Goal: Information Seeking & Learning: Learn about a topic

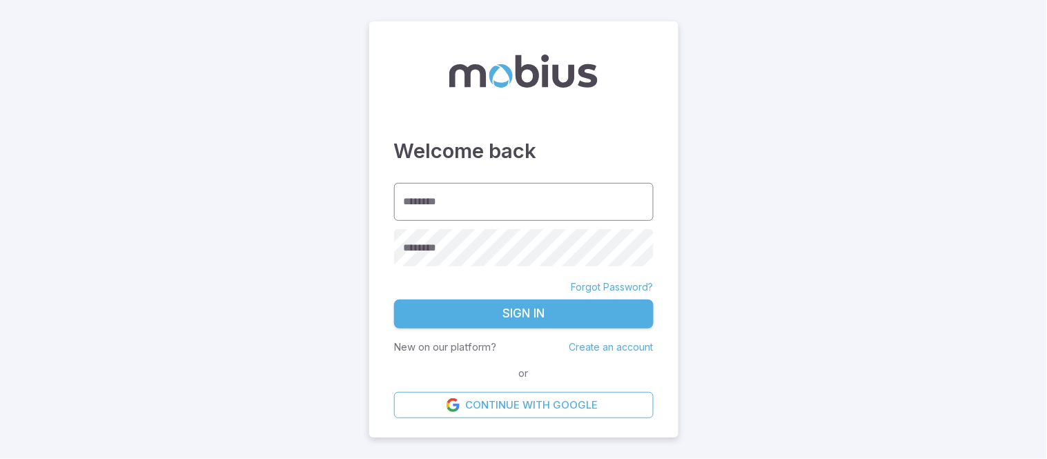
click at [431, 209] on input "********" at bounding box center [523, 202] width 259 height 38
type input "**********"
click at [435, 244] on div "********" at bounding box center [523, 247] width 259 height 37
click at [547, 314] on button "Sign In" at bounding box center [523, 313] width 259 height 29
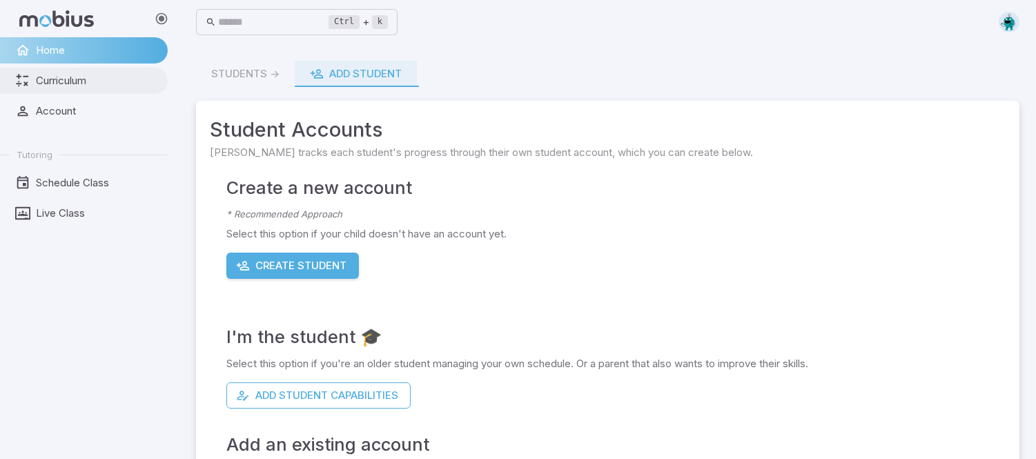
click at [99, 81] on span "Curriculum" at bounding box center [97, 80] width 122 height 15
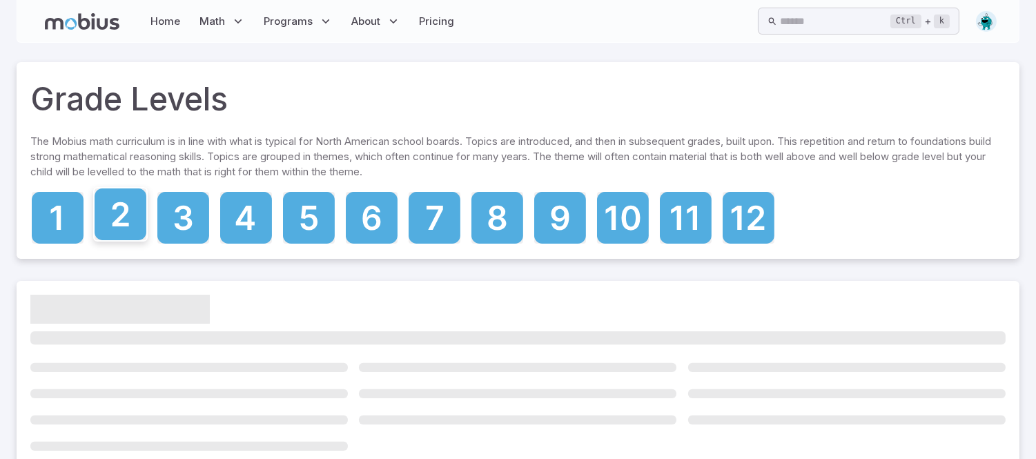
click at [131, 235] on icon at bounding box center [121, 214] width 52 height 52
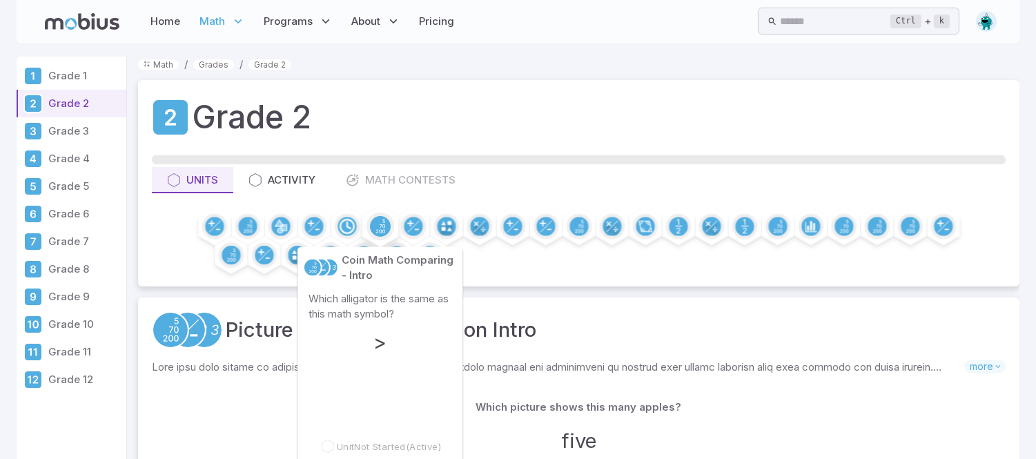
click at [380, 232] on icon at bounding box center [379, 226] width 9 height 14
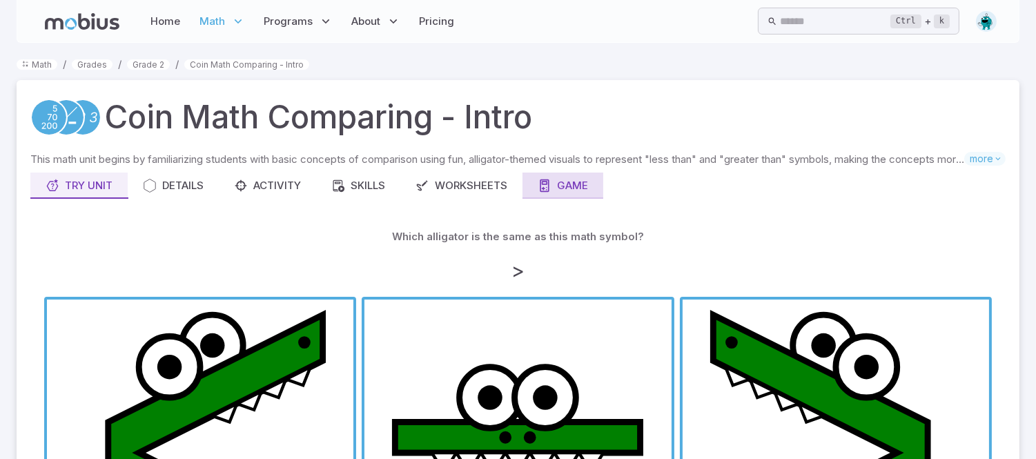
click at [566, 181] on div "Game" at bounding box center [563, 185] width 50 height 15
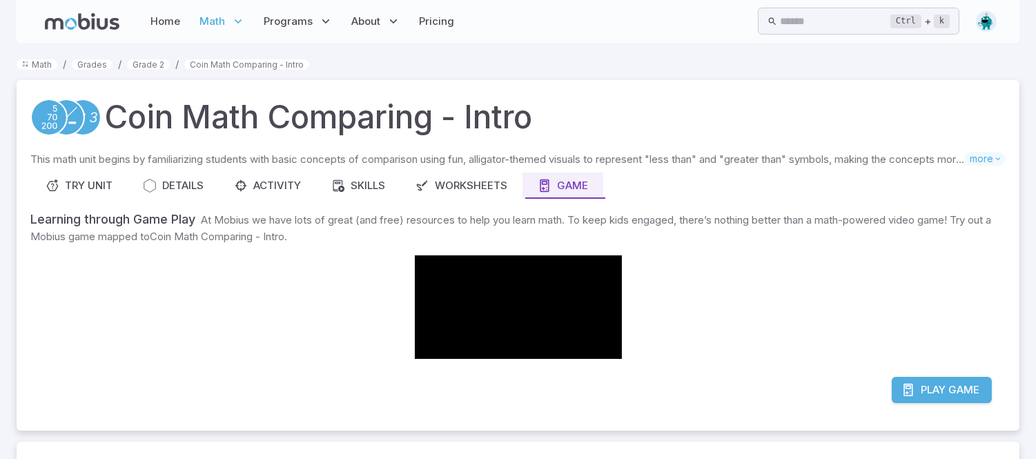
scroll to position [12, 0]
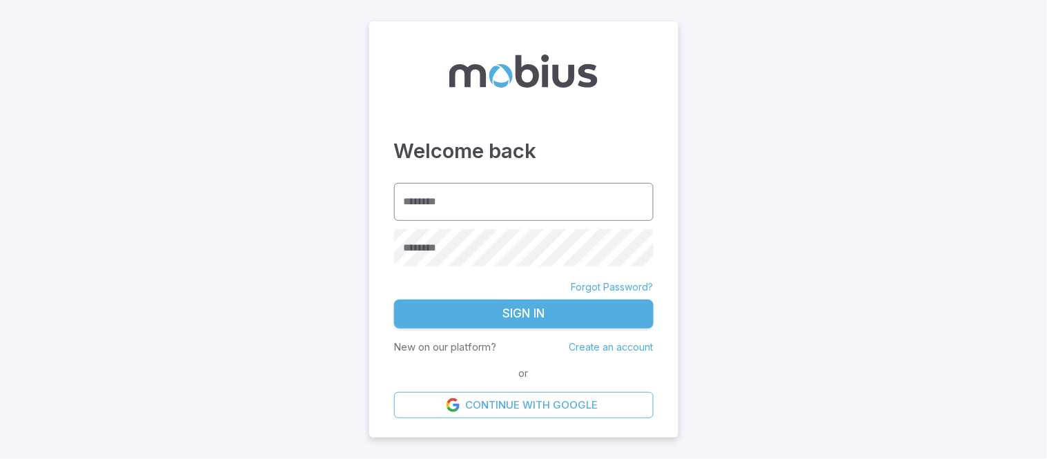
click at [459, 207] on input "********" at bounding box center [523, 202] width 259 height 38
type input "**********"
click at [528, 309] on button "Sign In" at bounding box center [523, 313] width 259 height 29
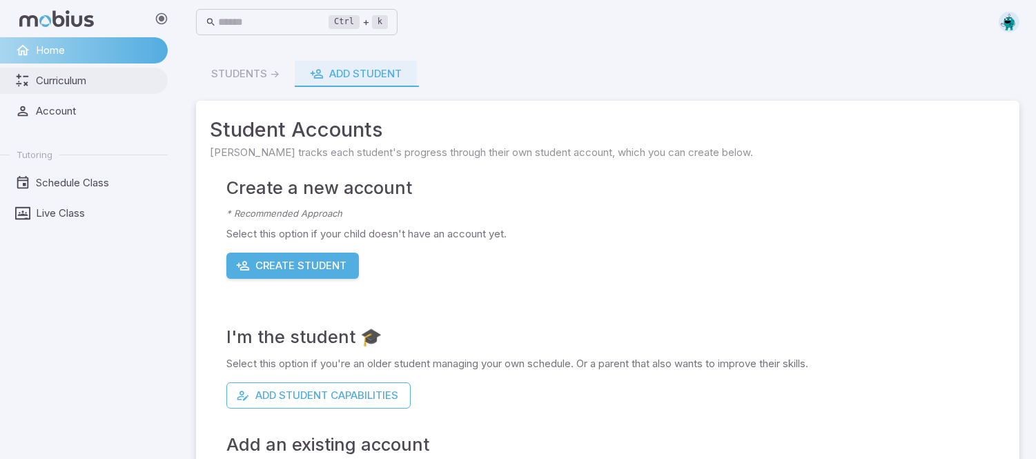
click at [79, 81] on span "Curriculum" at bounding box center [97, 80] width 122 height 15
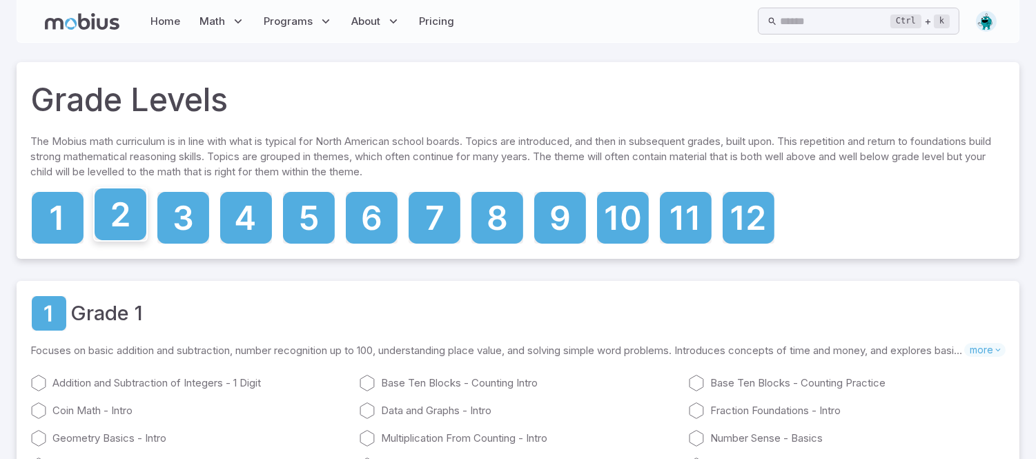
click at [112, 215] on icon at bounding box center [121, 214] width 52 height 52
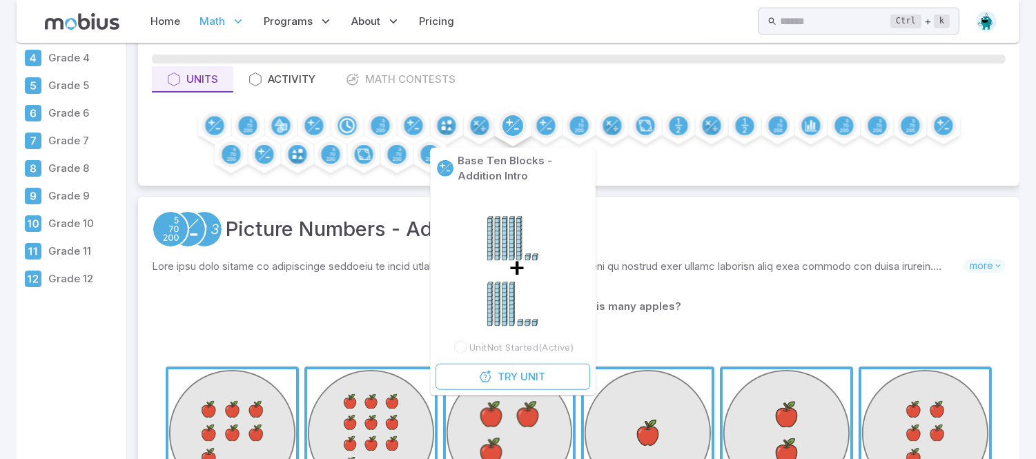
scroll to position [95, 0]
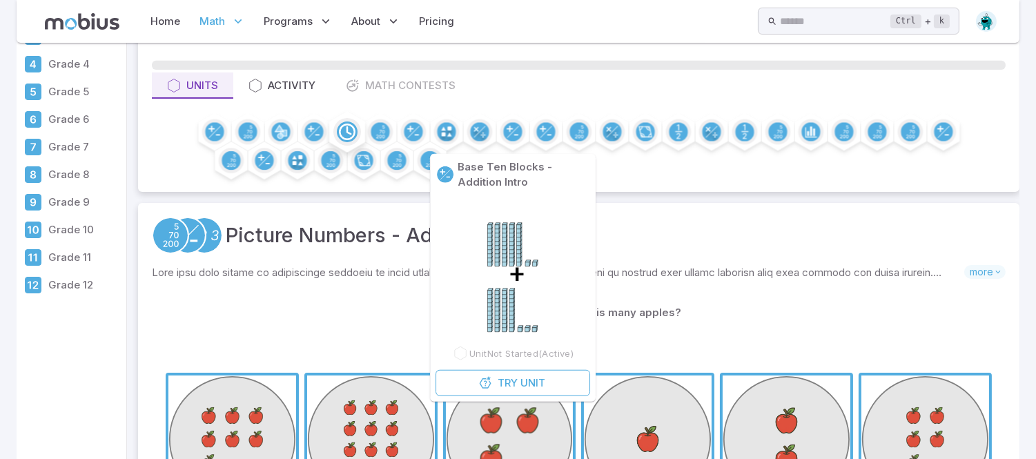
click at [348, 133] on circle at bounding box center [347, 131] width 21 height 21
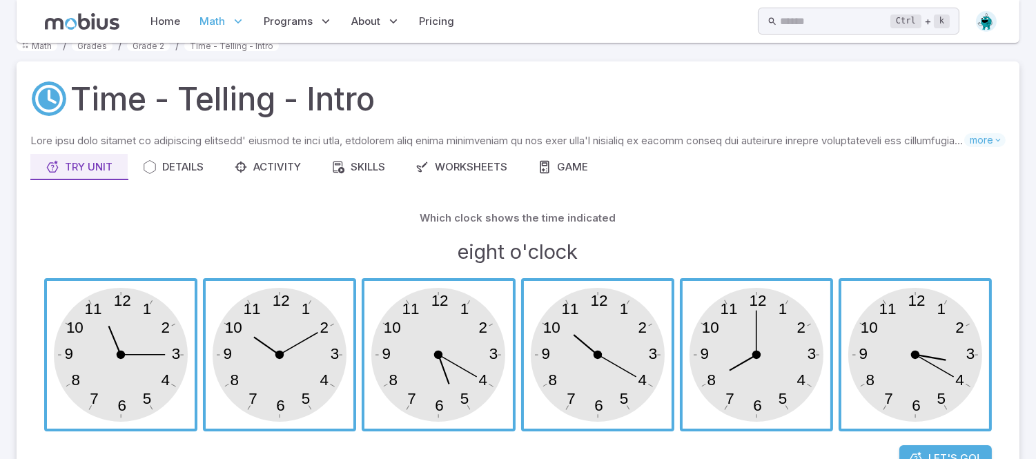
scroll to position [18, 0]
click at [561, 162] on div "Game" at bounding box center [563, 167] width 50 height 15
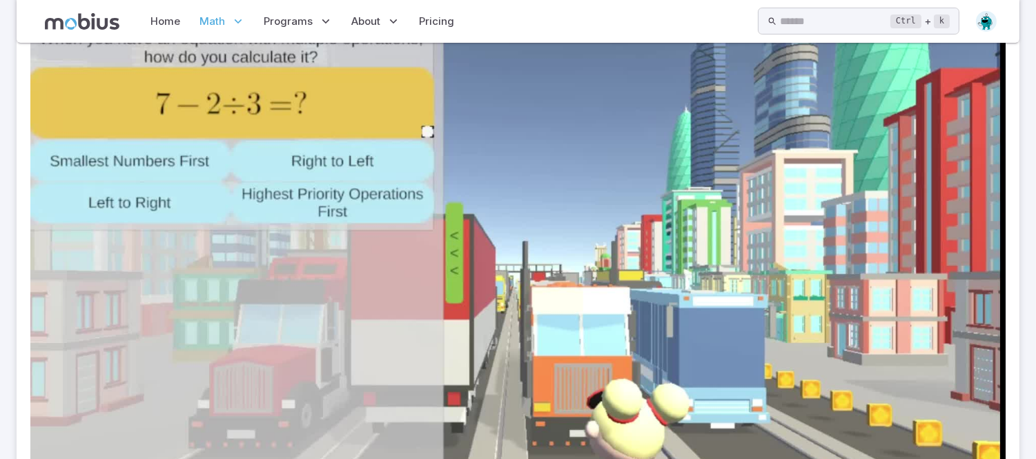
scroll to position [277, 0]
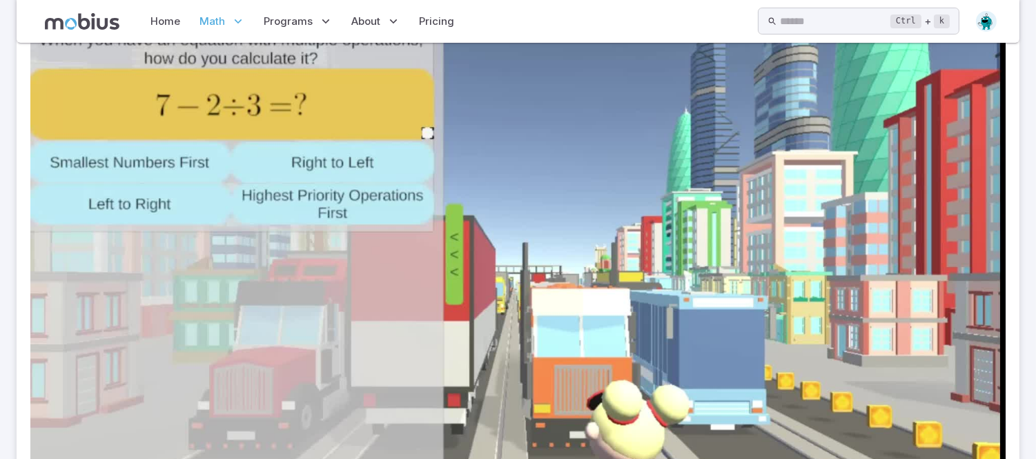
type input "**********"
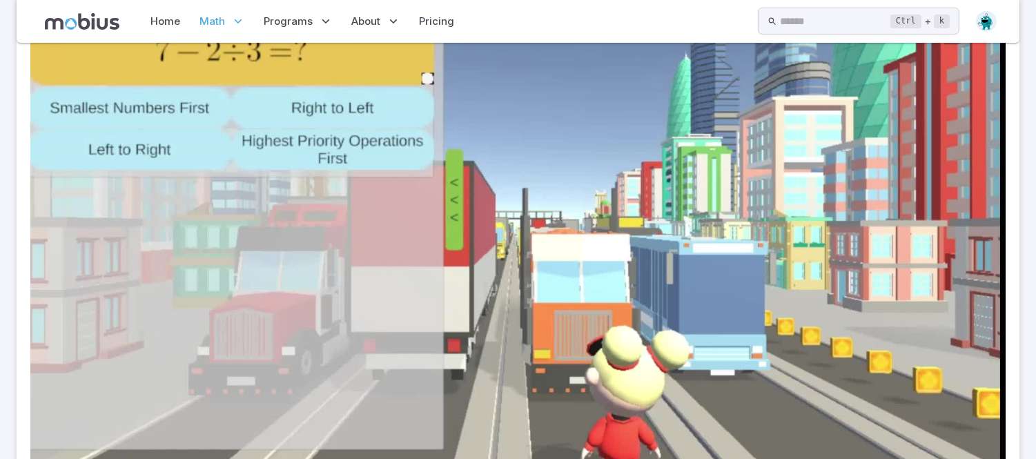
scroll to position [353, 0]
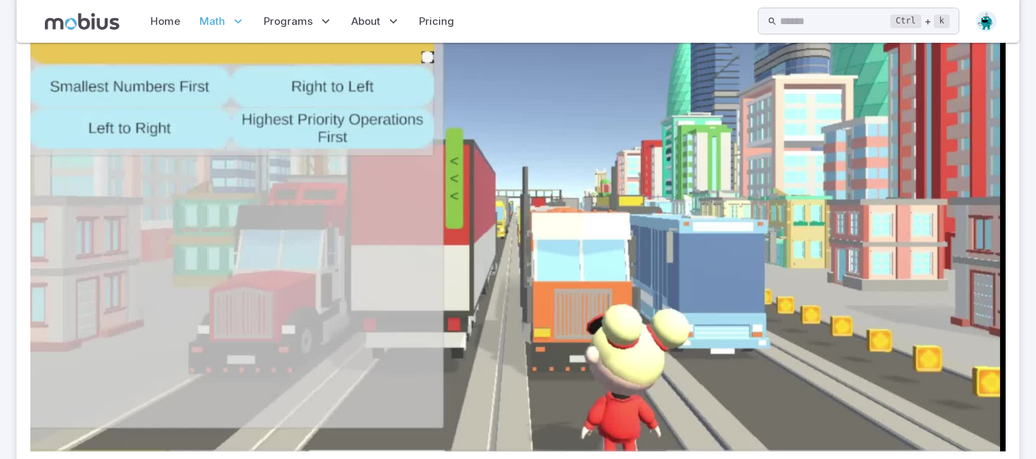
click at [835, 329] on video at bounding box center [517, 177] width 975 height 549
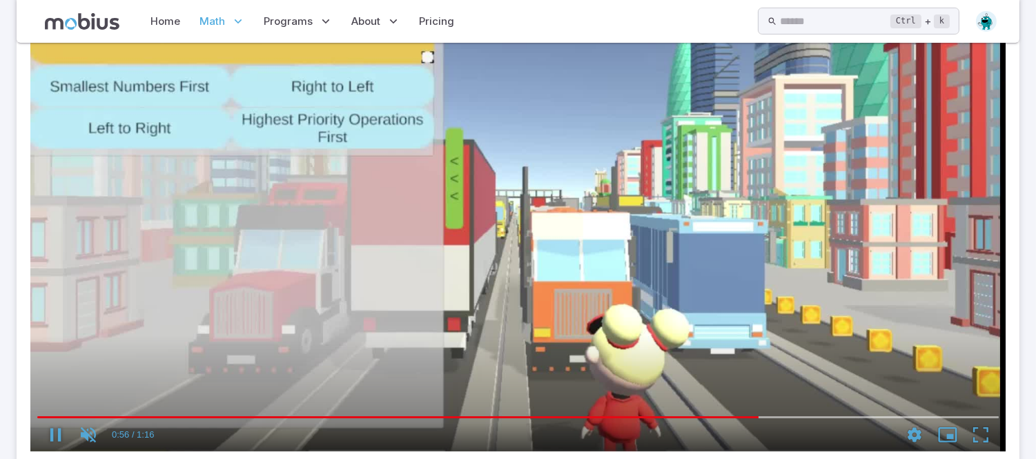
click at [973, 427] on use "enter fullscreen mode" at bounding box center [980, 434] width 15 height 15
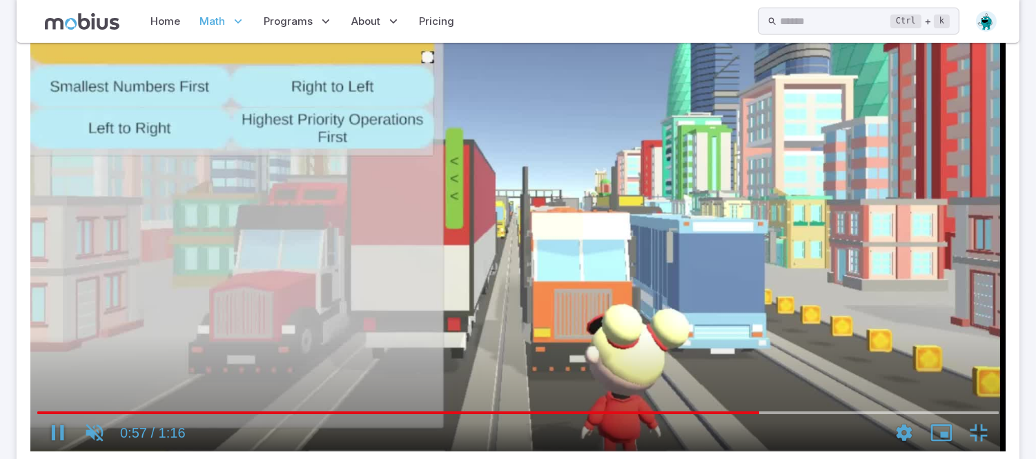
scroll to position [188, 0]
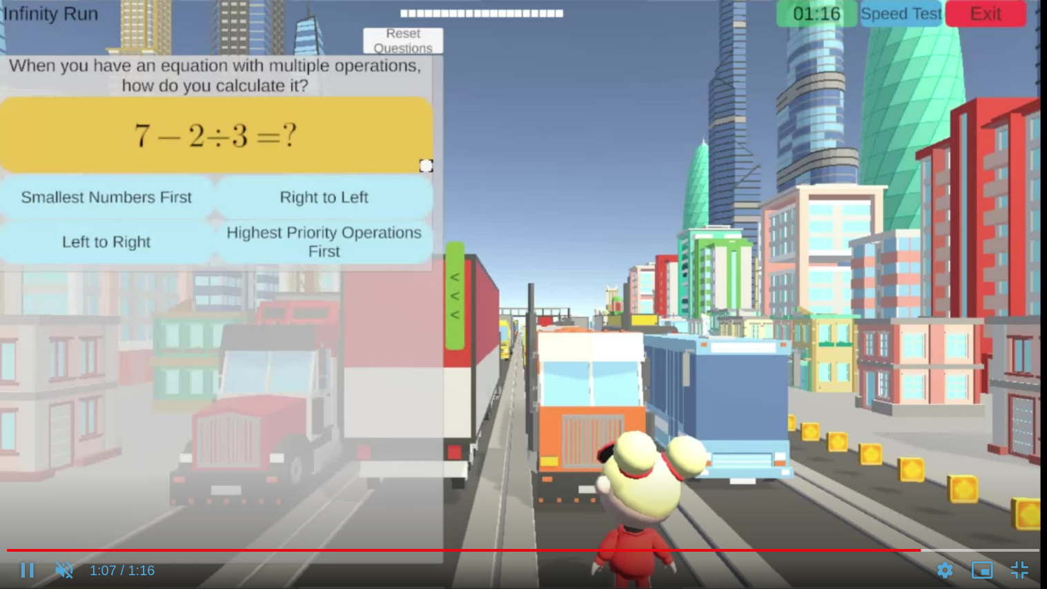
click at [734, 432] on video at bounding box center [523, 294] width 1047 height 589
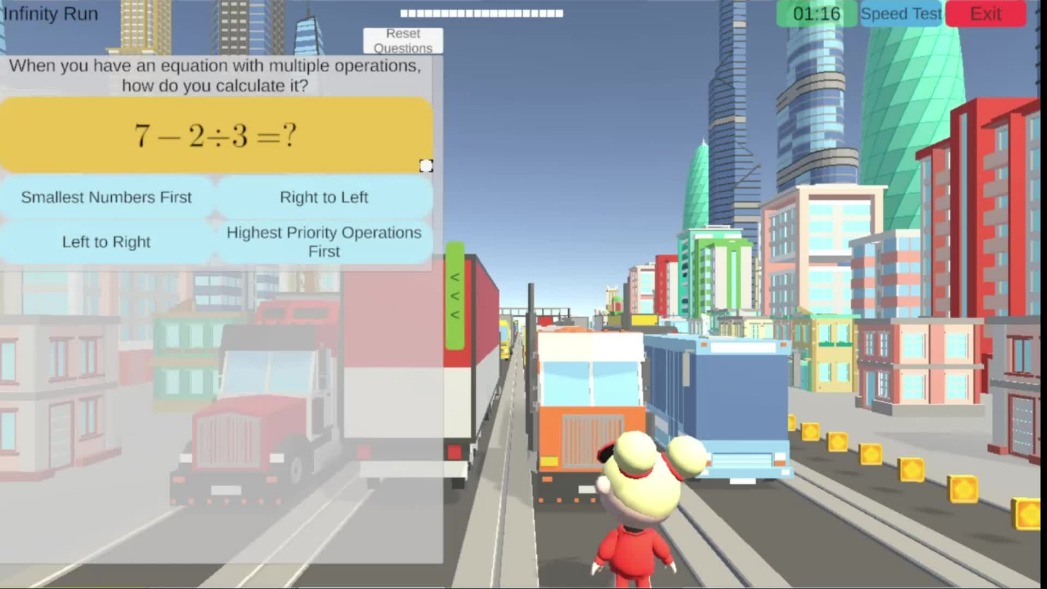
click at [311, 286] on video at bounding box center [523, 294] width 1047 height 589
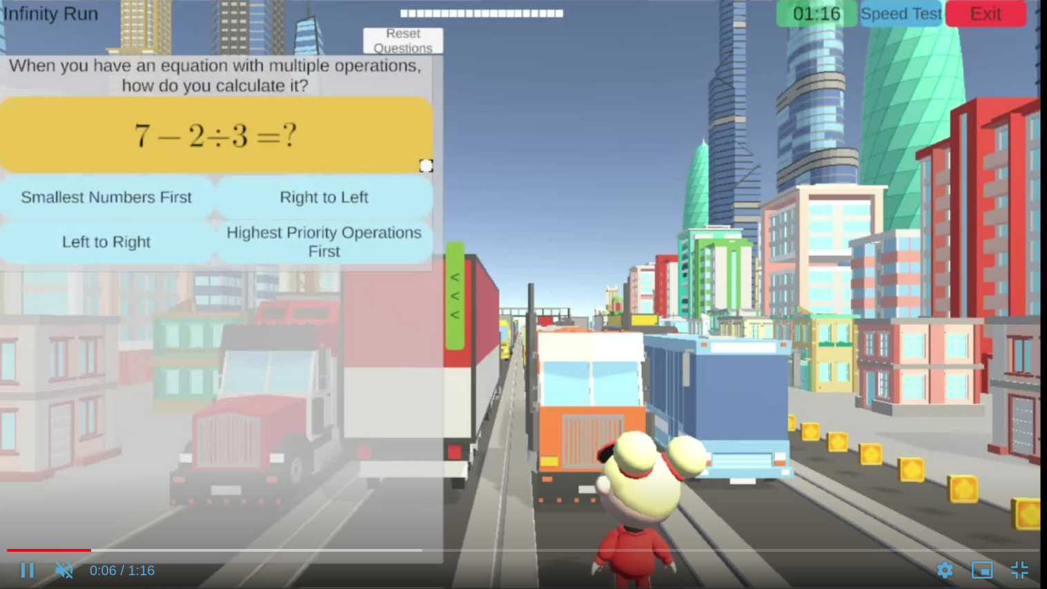
click at [988, 14] on video at bounding box center [523, 294] width 1047 height 589
click at [513, 68] on video at bounding box center [523, 294] width 1047 height 589
click at [984, 17] on video at bounding box center [523, 294] width 1047 height 589
click at [1010, 15] on video at bounding box center [523, 294] width 1047 height 589
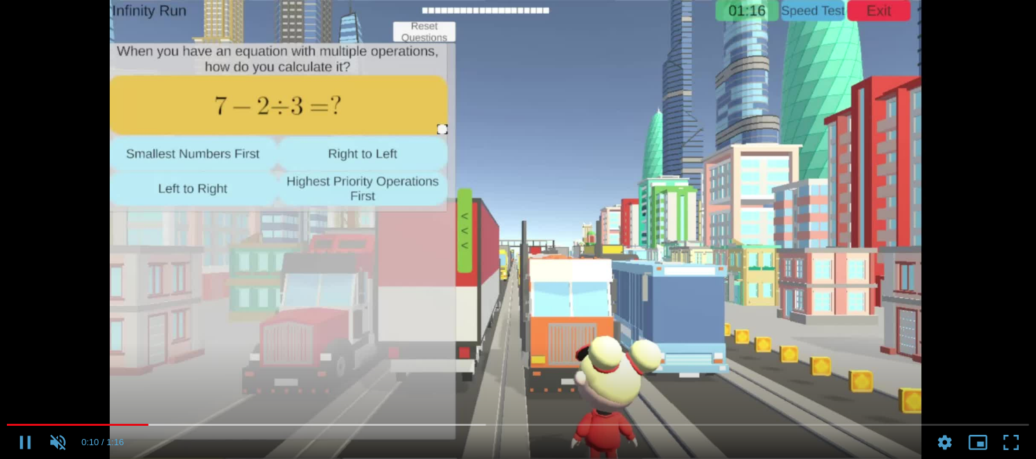
scroll to position [0, 0]
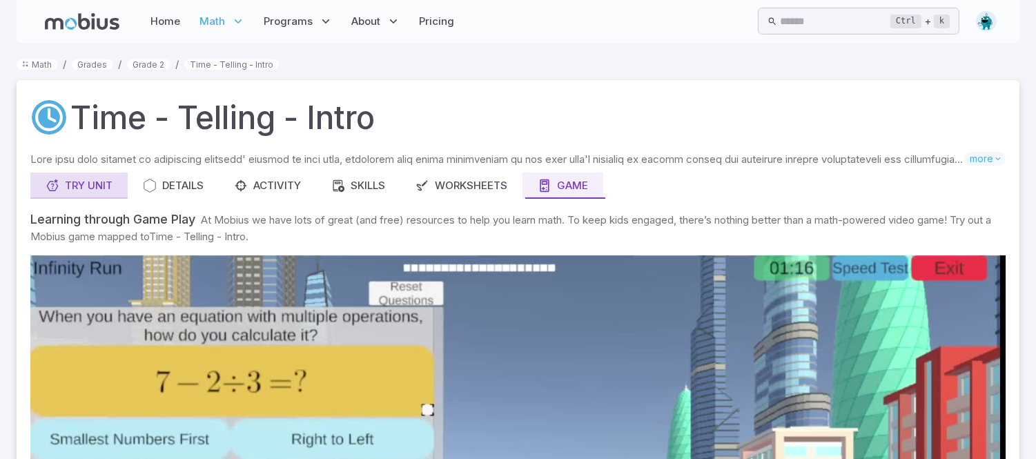
click at [76, 187] on div "Try Unit" at bounding box center [79, 185] width 67 height 15
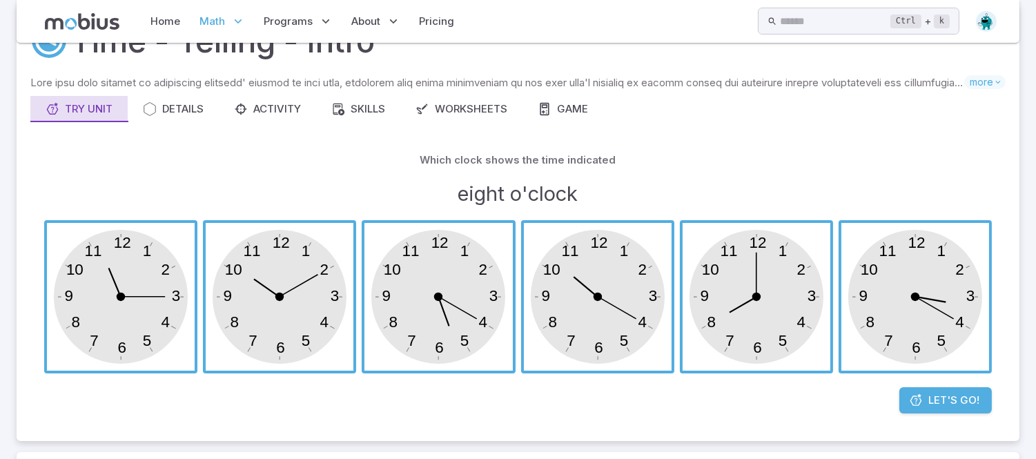
scroll to position [77, 0]
click at [184, 108] on div "Details" at bounding box center [173, 108] width 61 height 15
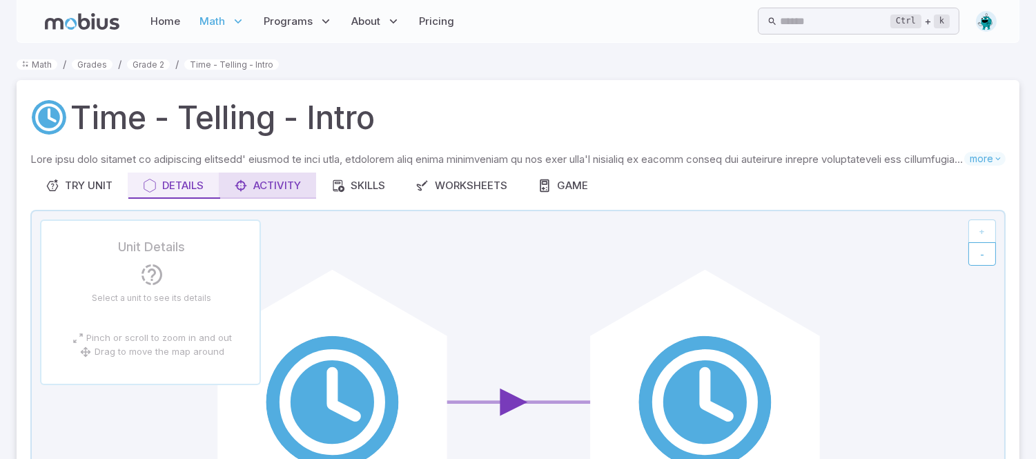
click at [284, 194] on button "Activity" at bounding box center [267, 186] width 97 height 26
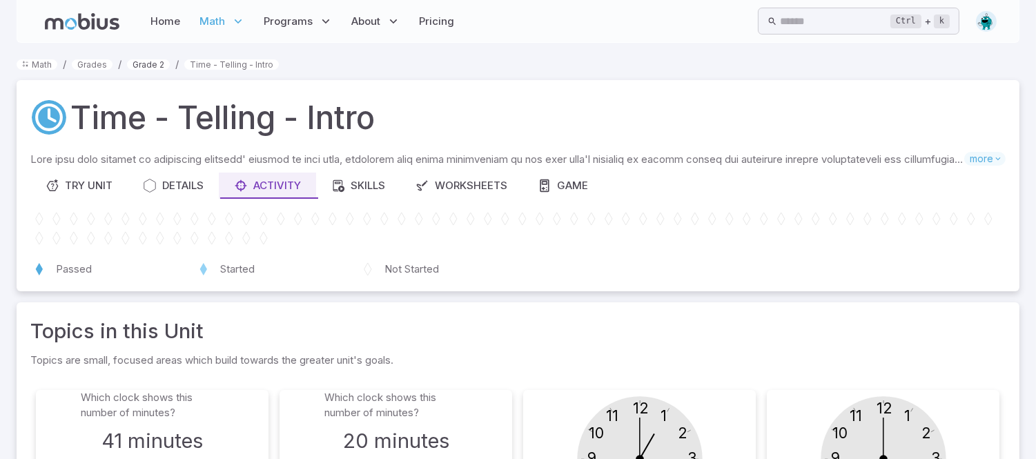
click at [152, 68] on link "Grade 2" at bounding box center [148, 64] width 43 height 10
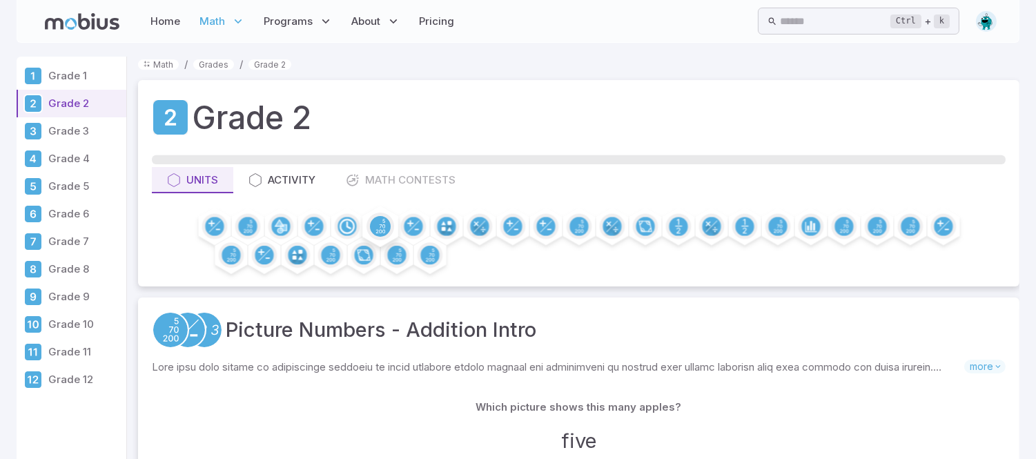
click at [383, 221] on circle at bounding box center [380, 226] width 21 height 21
click at [380, 226] on circle at bounding box center [380, 226] width 21 height 21
click at [408, 224] on icon at bounding box center [409, 223] width 7 height 1
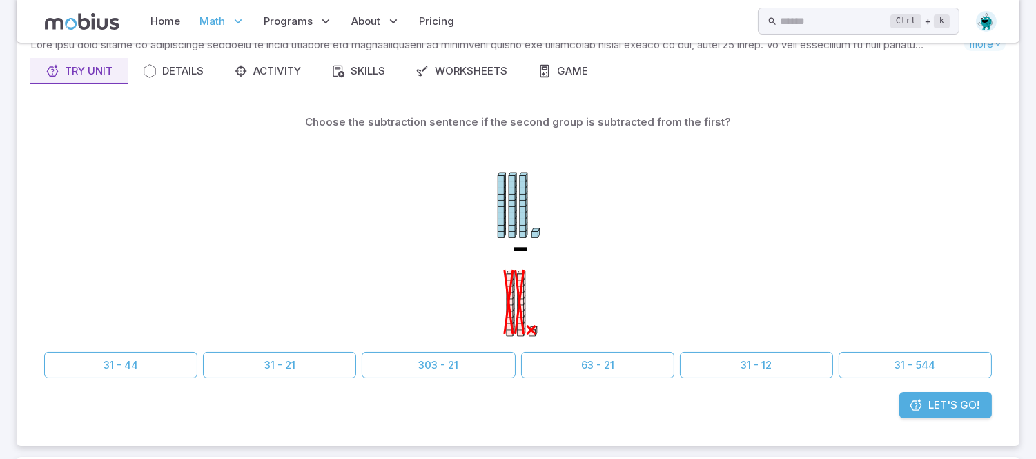
scroll to position [108, 0]
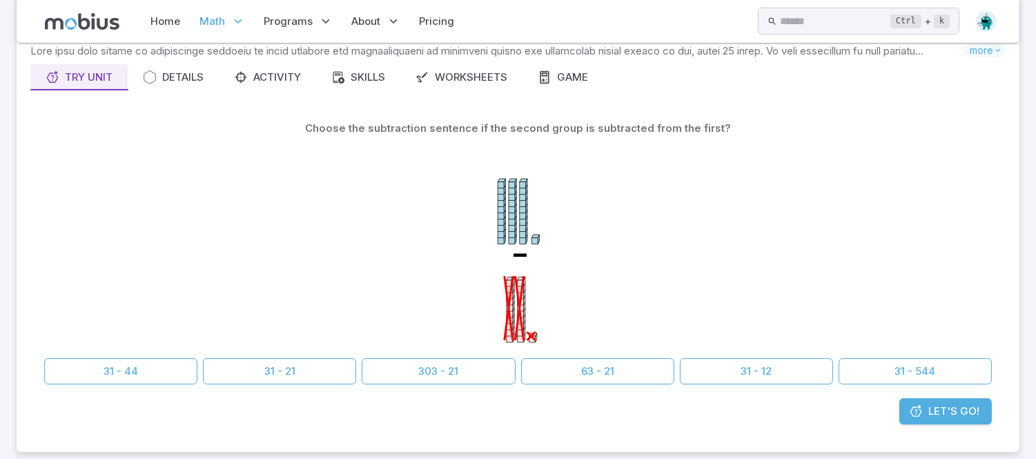
click at [932, 422] on link "Let's Go!" at bounding box center [945, 411] width 92 height 26
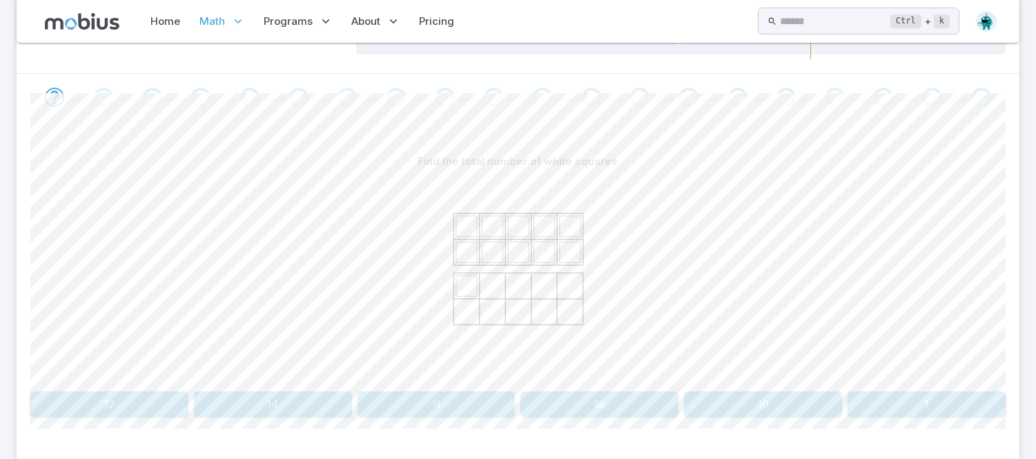
scroll to position [259, 0]
click at [445, 398] on button "11" at bounding box center [436, 402] width 158 height 26
click at [445, 400] on button "29" at bounding box center [436, 402] width 158 height 26
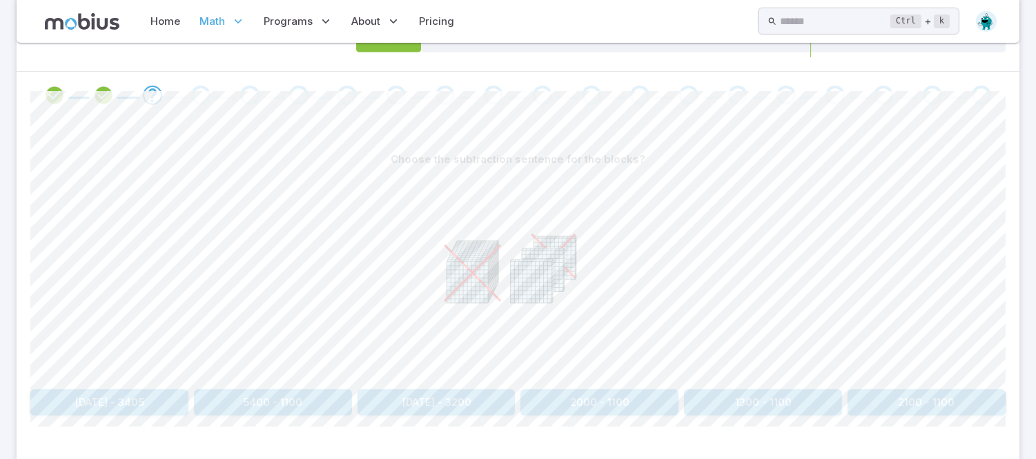
scroll to position [333, 0]
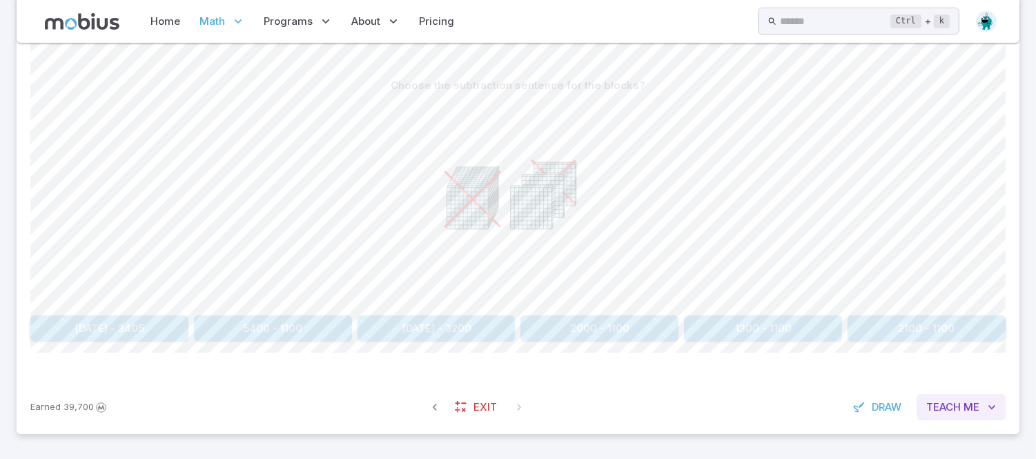
click at [961, 408] on span "Teach" at bounding box center [943, 407] width 35 height 15
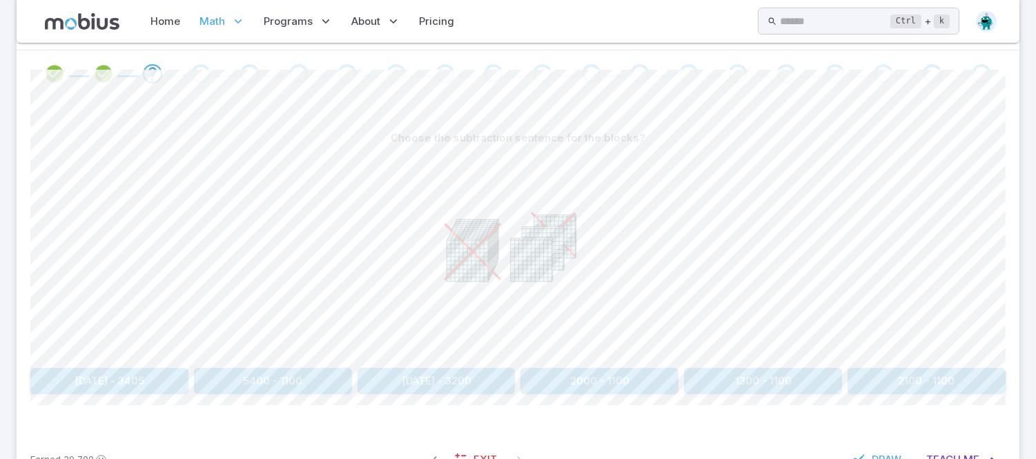
scroll to position [287, 0]
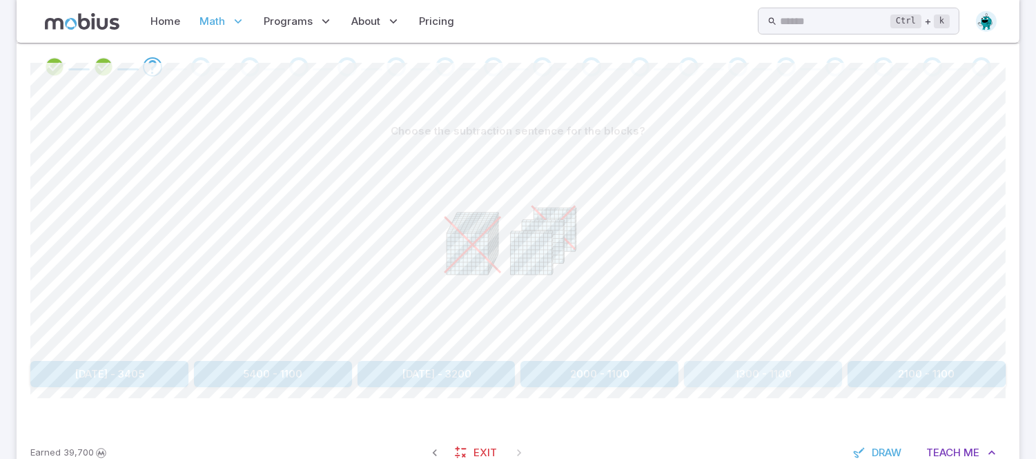
click at [774, 374] on button "1300 - 1100" at bounding box center [763, 374] width 158 height 26
click at [774, 374] on button "100" at bounding box center [763, 374] width 158 height 26
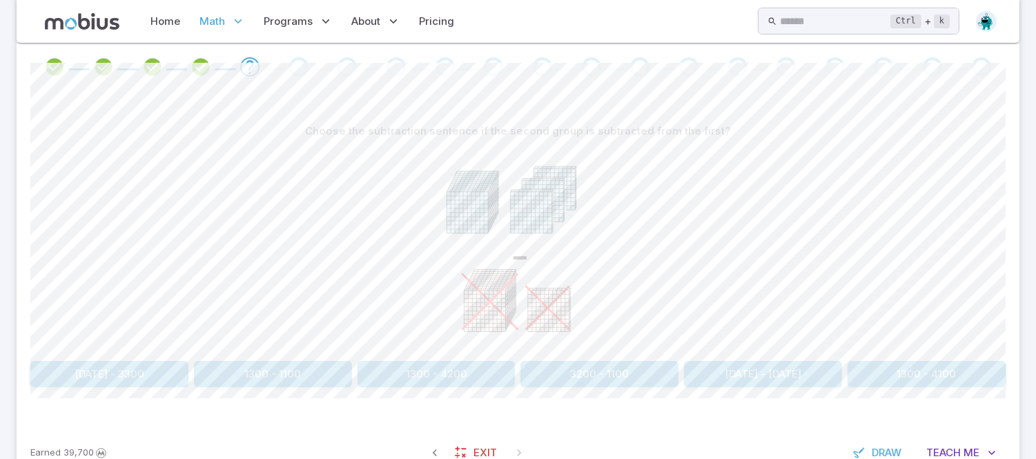
click at [1013, 433] on div "Earned 39,700 Exit Draw Teach Me" at bounding box center [518, 453] width 1003 height 54
click at [947, 450] on span "Teach" at bounding box center [943, 452] width 35 height 15
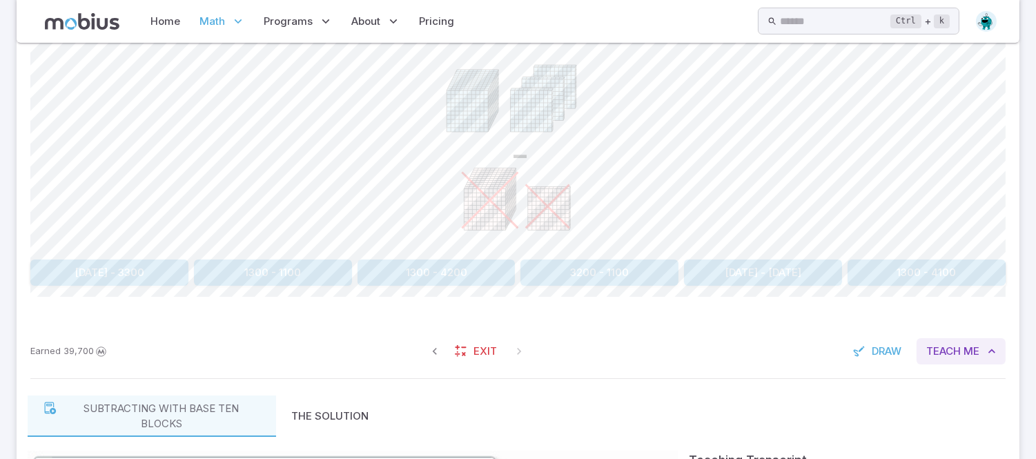
scroll to position [361, 0]
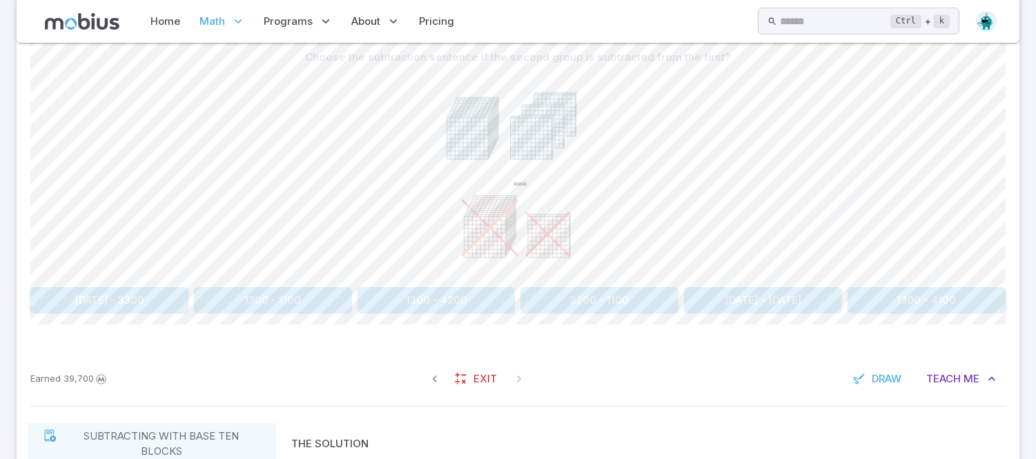
click at [265, 291] on button "1300 - 1100" at bounding box center [273, 300] width 158 height 26
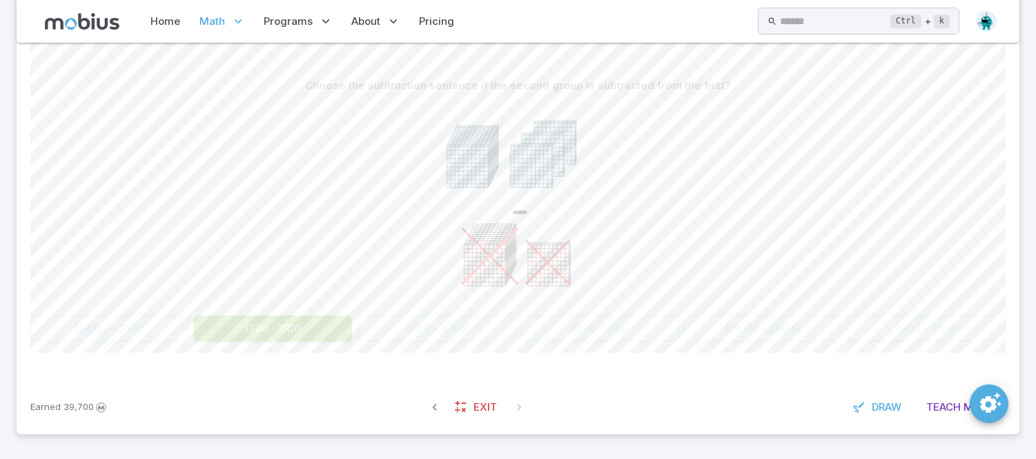
scroll to position [333, 0]
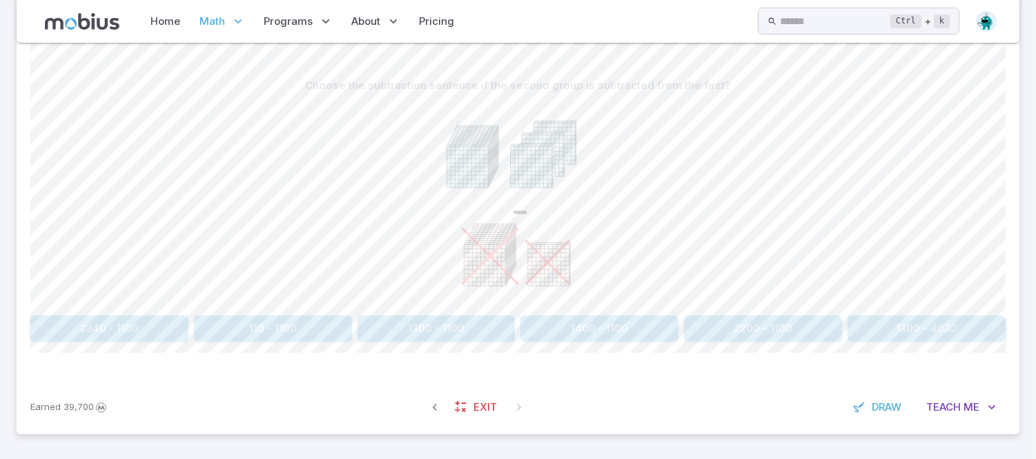
click at [426, 328] on button "1300 - 1100" at bounding box center [436, 328] width 158 height 26
click at [639, 341] on button "200" at bounding box center [599, 328] width 158 height 26
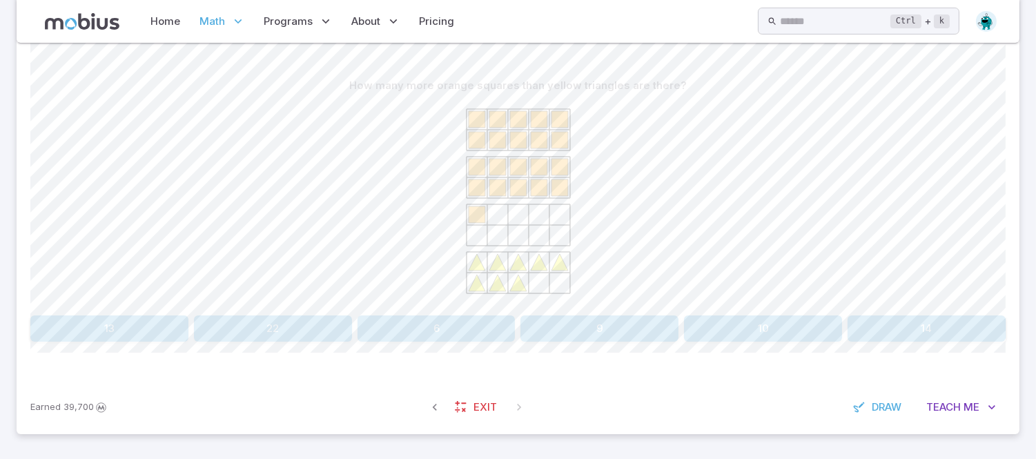
click at [90, 329] on button "13" at bounding box center [109, 328] width 158 height 26
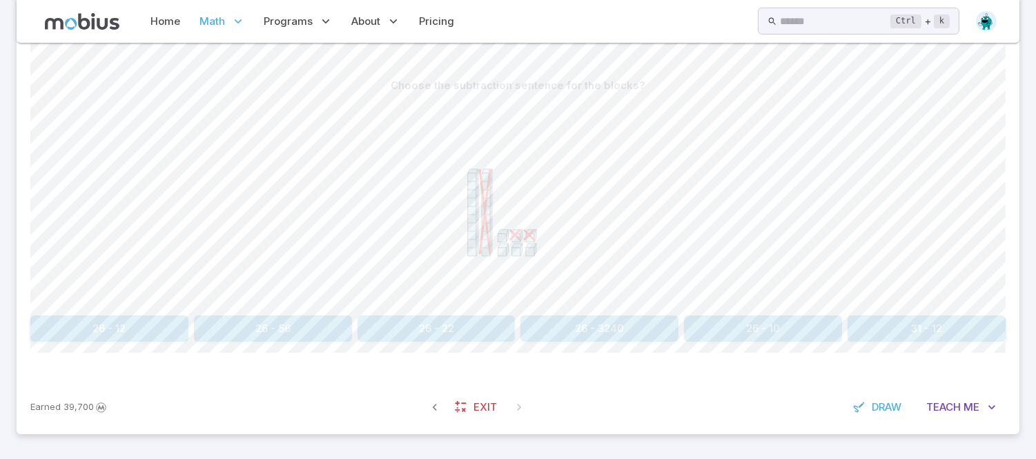
click at [105, 339] on button "26 - 12" at bounding box center [109, 328] width 158 height 26
click at [426, 355] on div "Choose the subtraction sentence if the second group is subtracted from the firs…" at bounding box center [517, 212] width 975 height 335
click at [446, 315] on button "27 - 11" at bounding box center [436, 328] width 158 height 26
click at [616, 328] on button "23 - 14" at bounding box center [599, 328] width 158 height 26
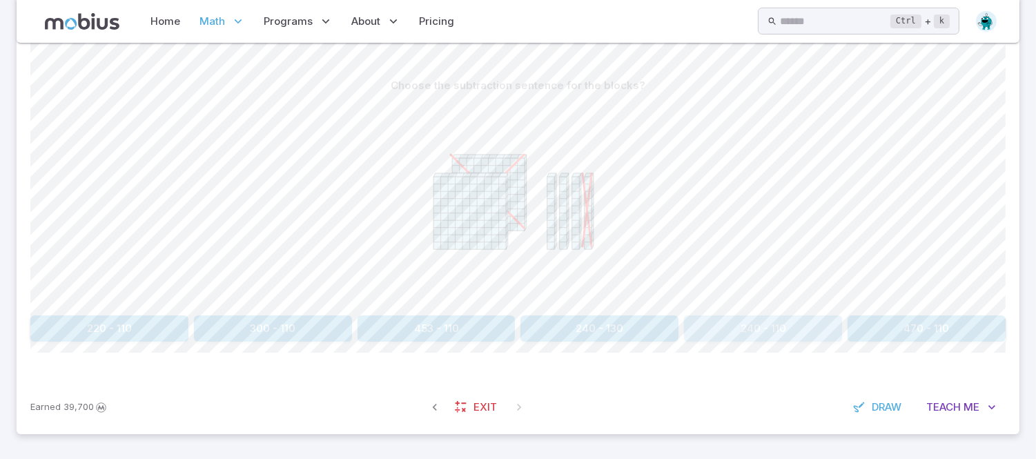
click at [790, 329] on button "240 - 110" at bounding box center [763, 328] width 158 height 26
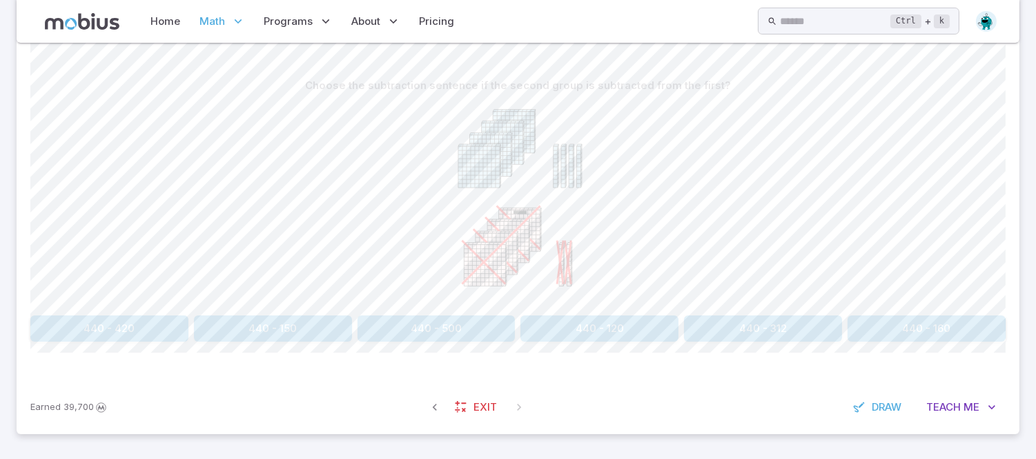
click at [66, 319] on button "440 - 420" at bounding box center [109, 328] width 158 height 26
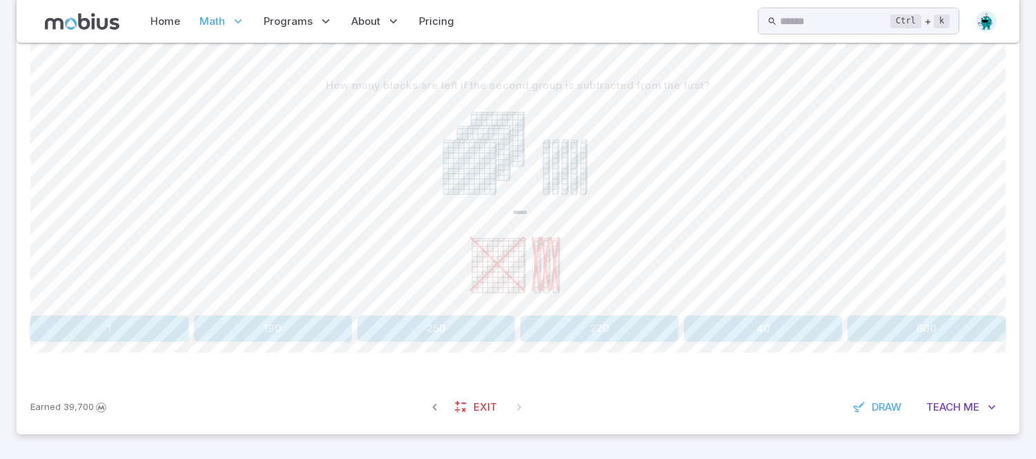
drag, startPoint x: 66, startPoint y: 319, endPoint x: 593, endPoint y: 302, distance: 527.5
click at [701, 173] on div "How many blocks are left if the second group is subtracted from the first? - 1 …" at bounding box center [517, 206] width 975 height 269
click at [593, 302] on icon "-" at bounding box center [518, 202] width 207 height 207
click at [587, 328] on button "220" at bounding box center [599, 328] width 158 height 26
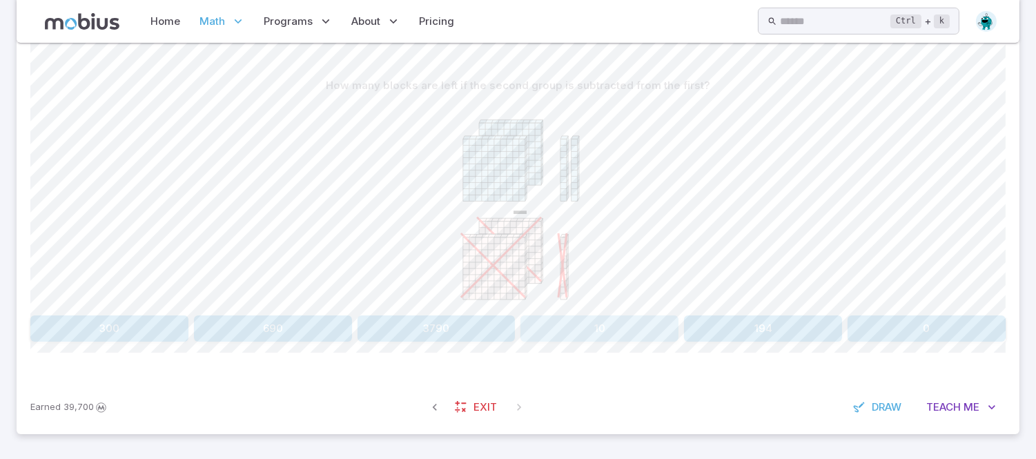
click at [640, 341] on button "10" at bounding box center [599, 328] width 158 height 26
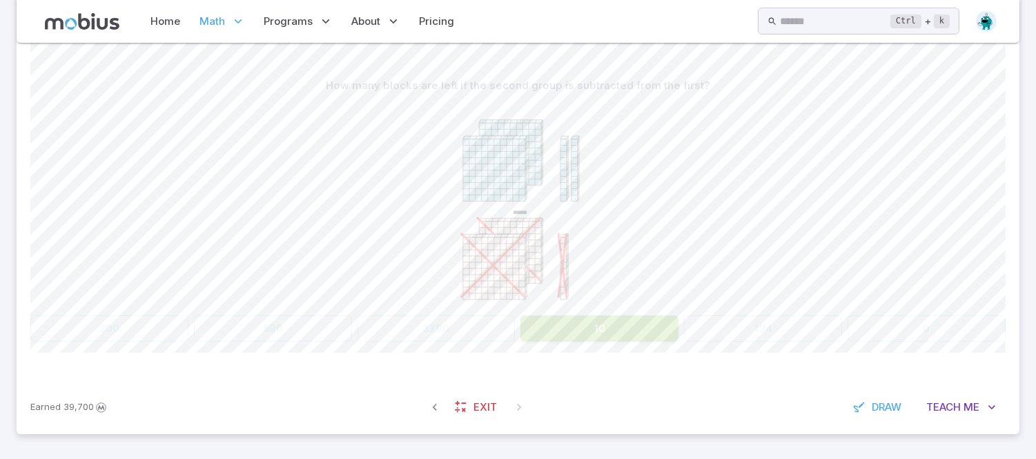
click at [600, 317] on button "10" at bounding box center [599, 328] width 158 height 26
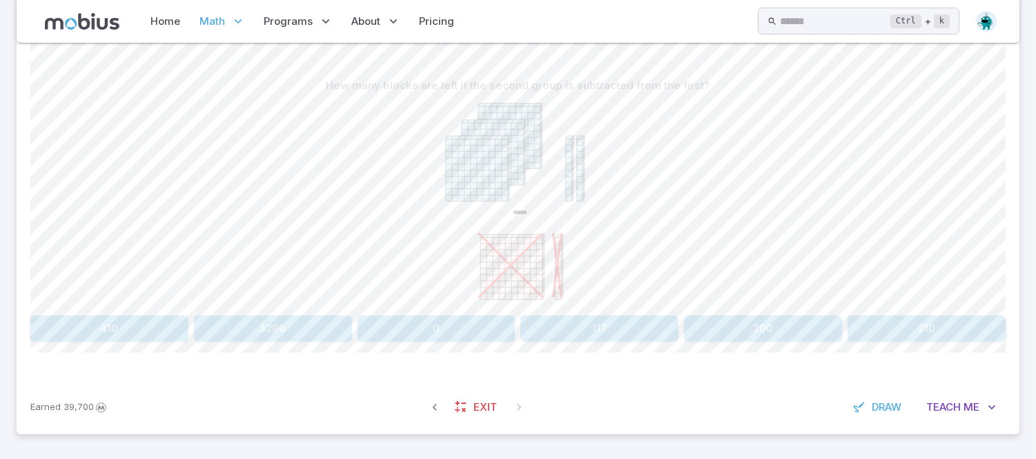
click at [907, 301] on div "-" at bounding box center [517, 204] width 975 height 211
click at [920, 331] on button "210" at bounding box center [926, 328] width 158 height 26
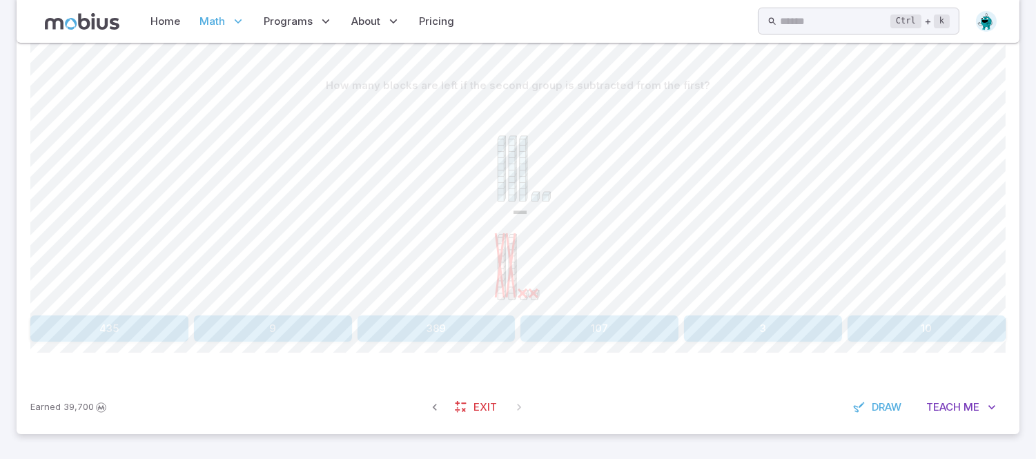
click at [912, 339] on button "10" at bounding box center [926, 328] width 158 height 26
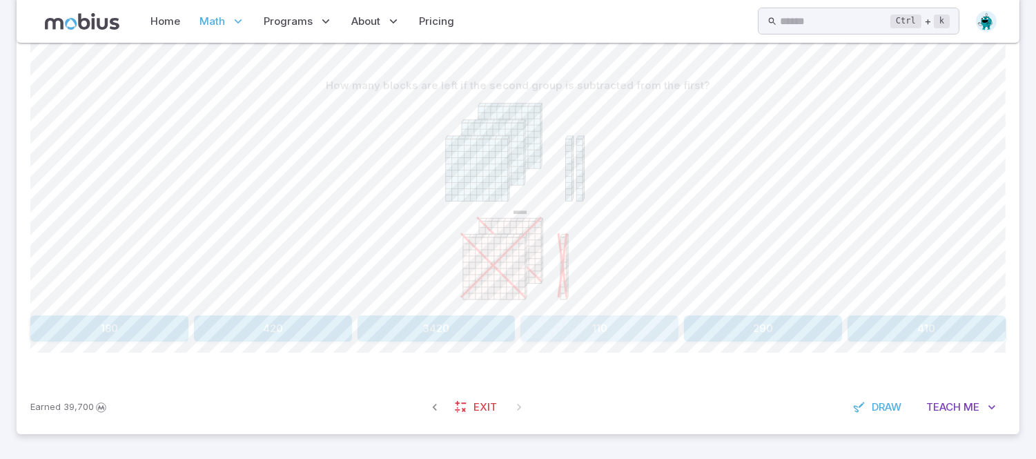
click at [591, 322] on button "110" at bounding box center [599, 328] width 158 height 26
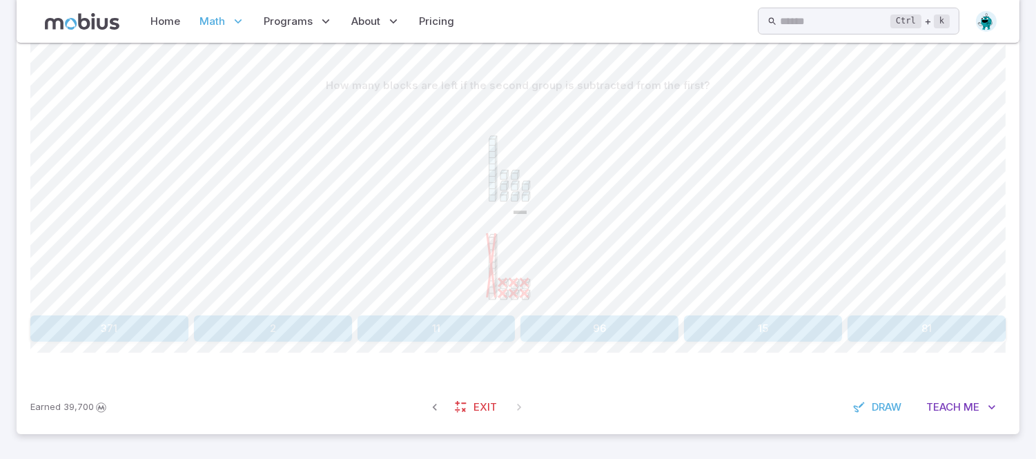
click at [287, 341] on button "2" at bounding box center [273, 328] width 158 height 26
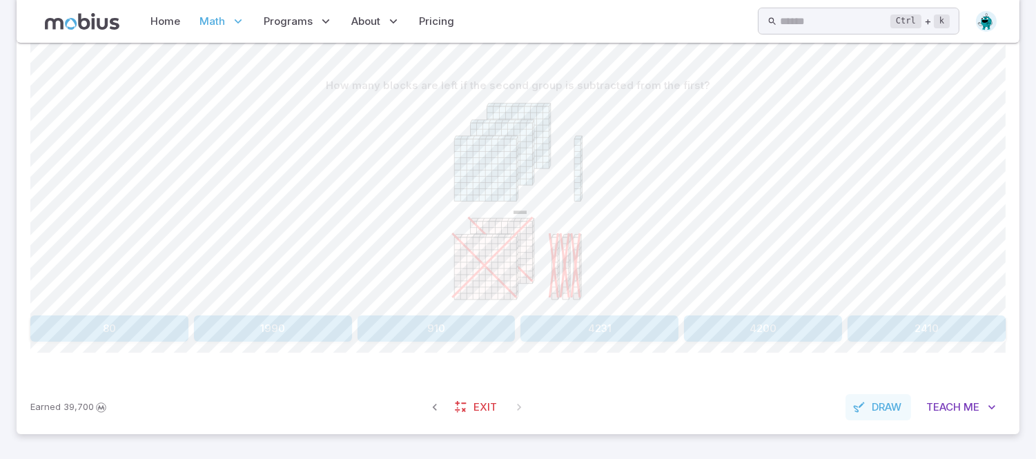
click at [852, 404] on icon "button" at bounding box center [859, 407] width 14 height 14
click at [355, 265] on div "Unit Mastery : Ten Groups - Subtracting Test your mastery by completing 20 ques…" at bounding box center [518, 169] width 1003 height 529
click at [141, 331] on icon at bounding box center [144, 328] width 14 height 14
click at [145, 329] on icon at bounding box center [144, 328] width 14 height 14
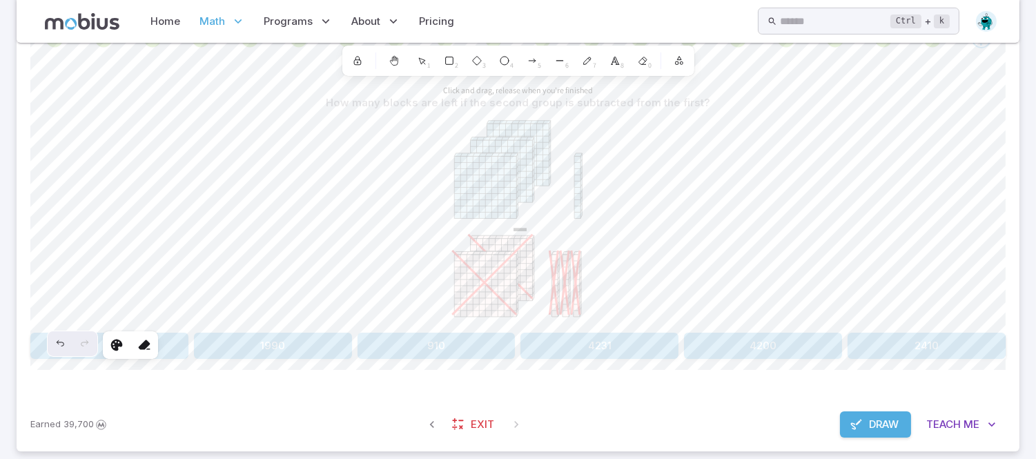
scroll to position [326, 0]
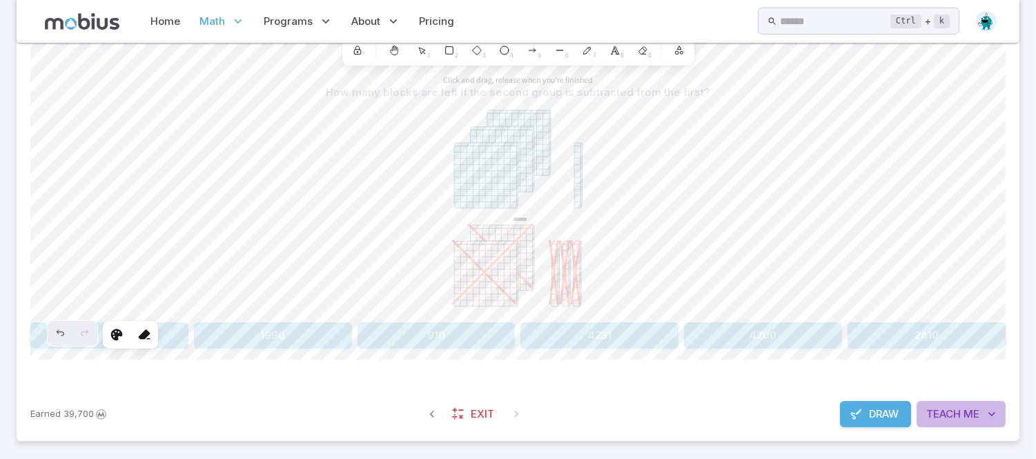
click at [978, 418] on span "Me" at bounding box center [971, 413] width 16 height 15
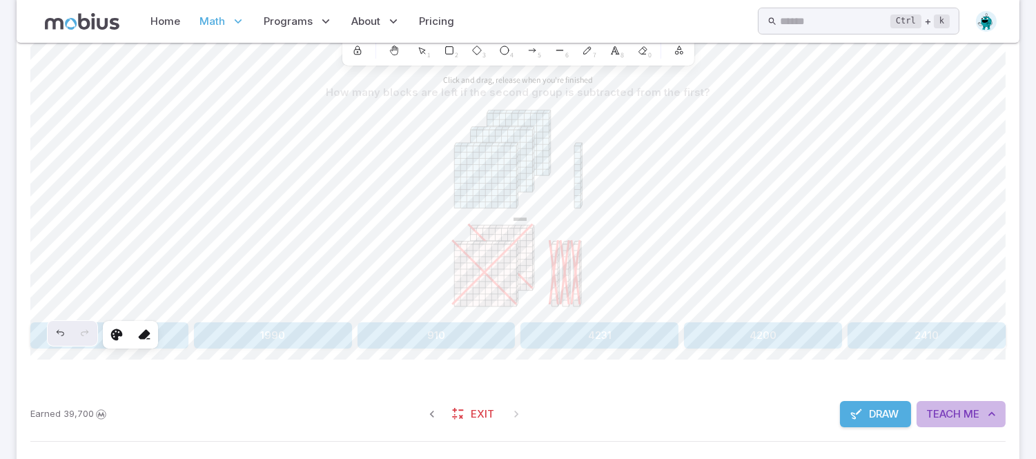
click at [978, 418] on span "Me" at bounding box center [971, 413] width 16 height 15
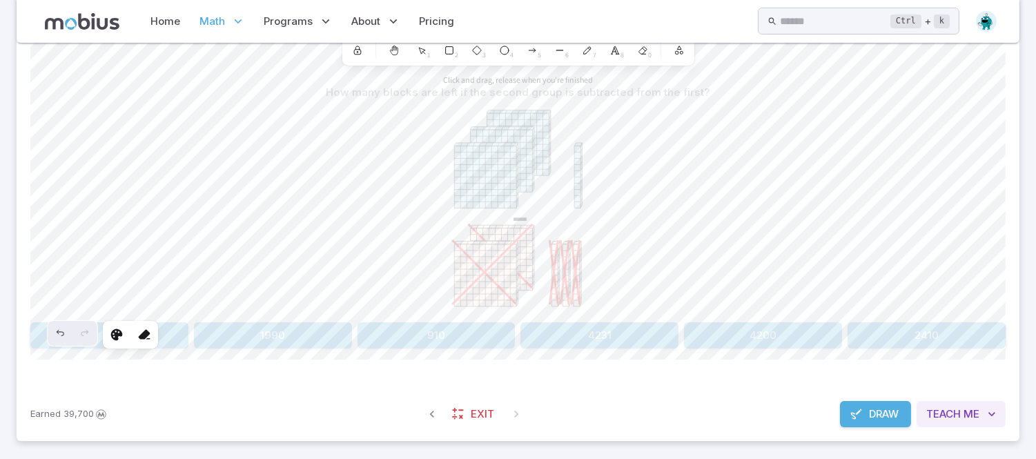
click at [956, 415] on span "Teach" at bounding box center [943, 413] width 35 height 15
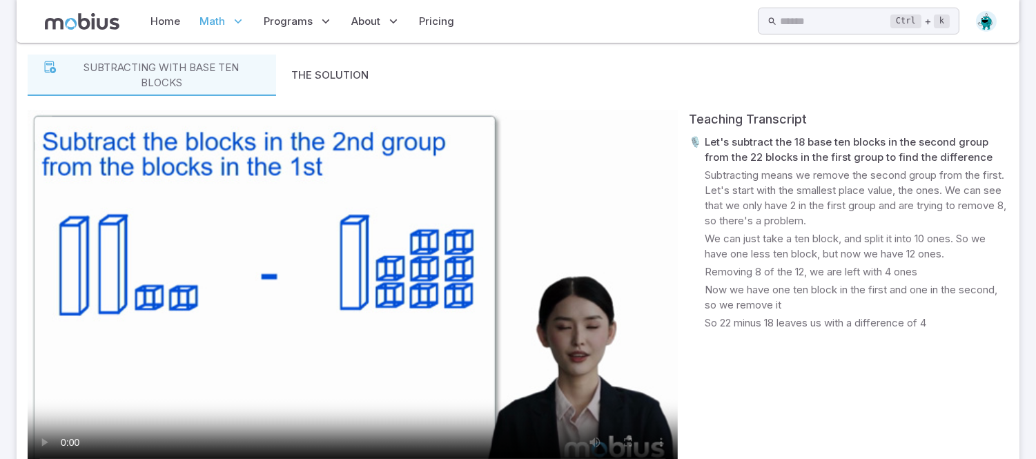
scroll to position [856, 0]
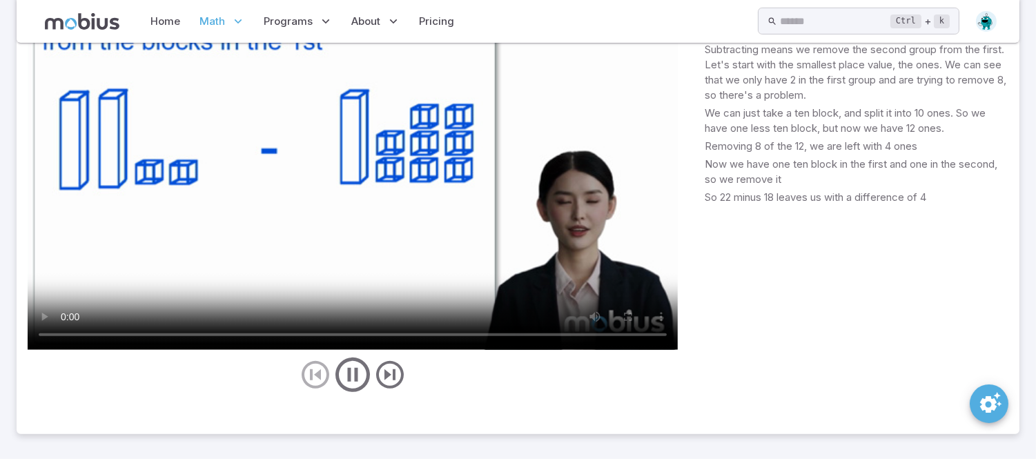
click at [351, 380] on icon "play/pause/restart" at bounding box center [352, 374] width 41 height 41
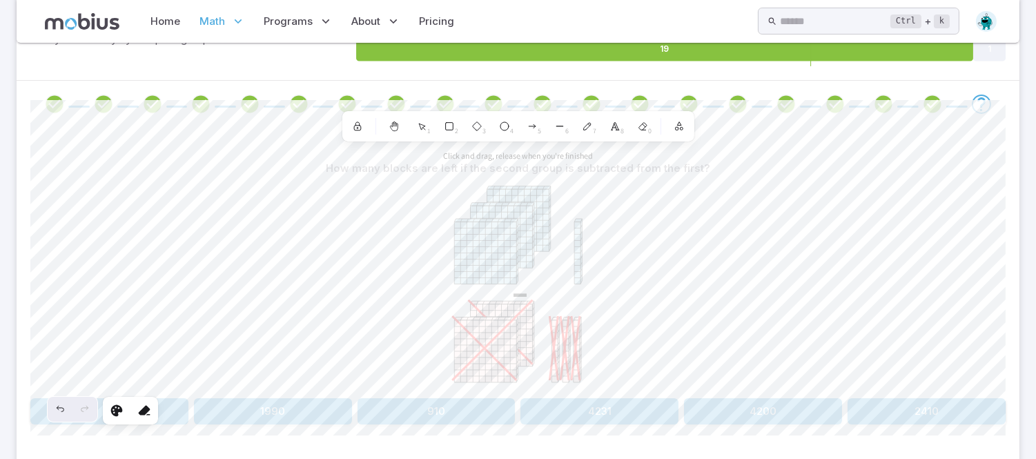
scroll to position [226, 0]
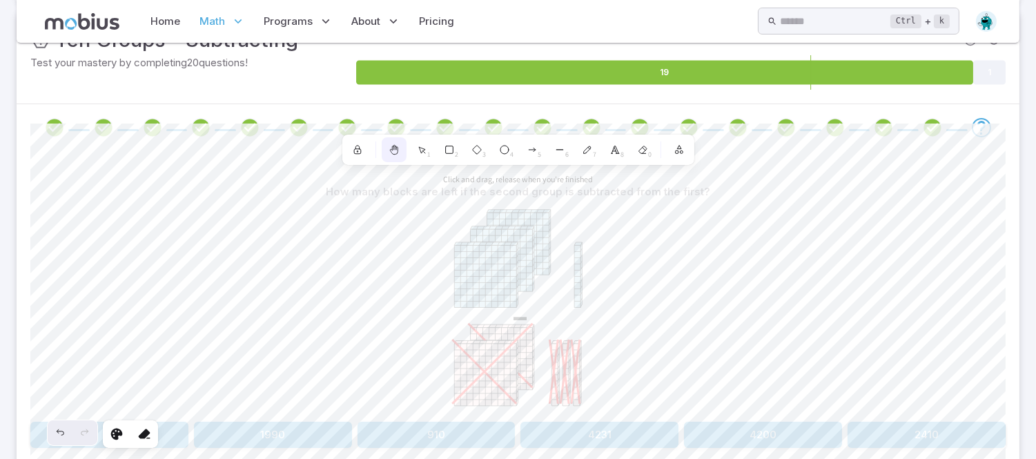
click at [389, 181] on div "Selected shape actions Stroke Background Stroke width Opacity 80 0 Layers Click…" at bounding box center [517, 291] width 975 height 335
click at [145, 431] on icon at bounding box center [144, 434] width 14 height 14
click at [58, 439] on div "Undo" at bounding box center [60, 432] width 25 height 25
click at [81, 442] on div "Redo" at bounding box center [84, 432] width 25 height 25
click at [59, 433] on icon "Undo" at bounding box center [60, 432] width 11 height 11
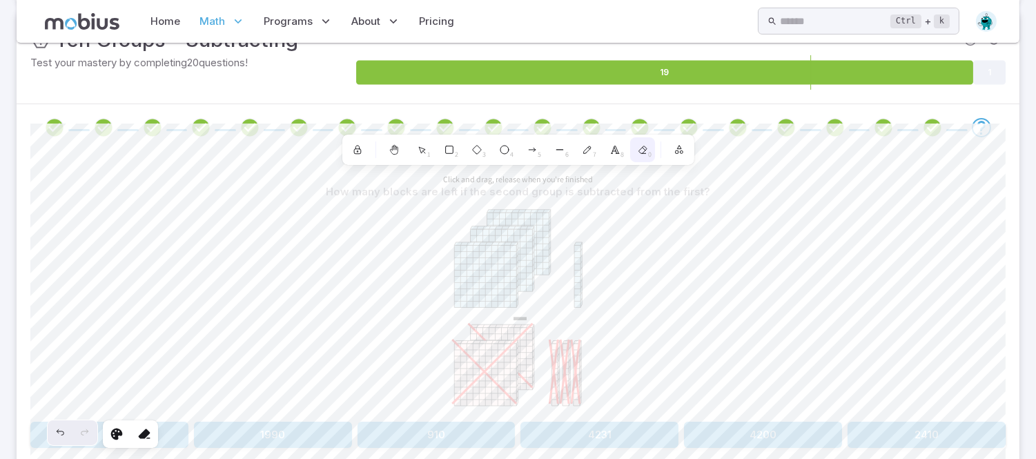
click at [650, 153] on span "0" at bounding box center [650, 155] width 3 height 10
click at [644, 153] on icon at bounding box center [642, 150] width 8 height 8
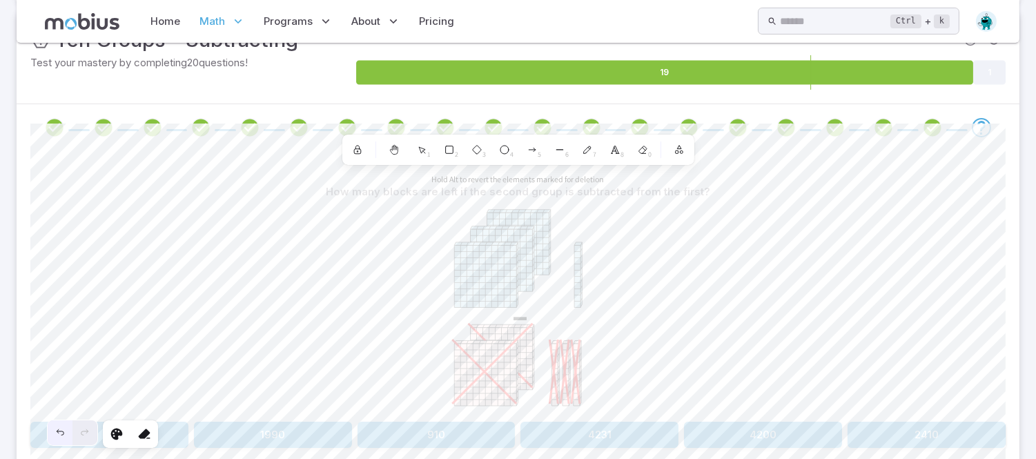
click at [59, 431] on icon "Undo" at bounding box center [60, 433] width 7 height 6
click at [153, 431] on div at bounding box center [144, 434] width 25 height 25
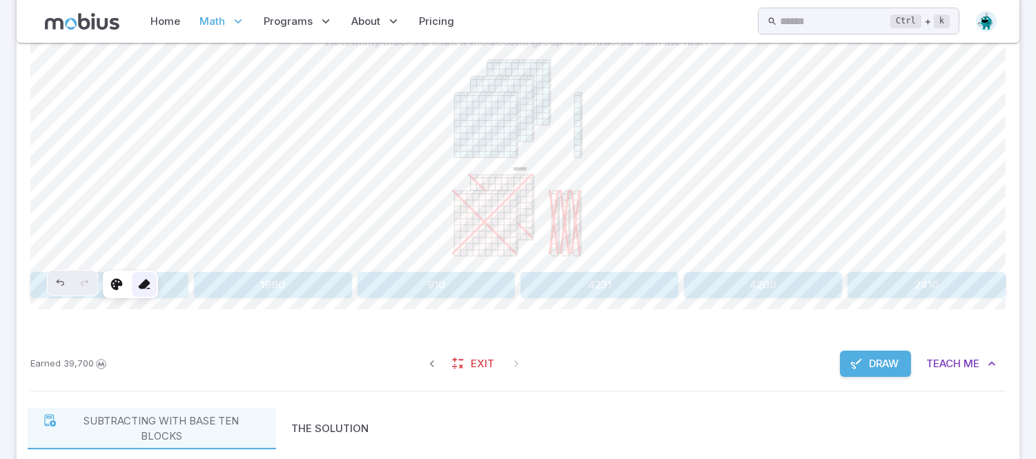
scroll to position [377, 0]
click at [432, 362] on icon "button" at bounding box center [432, 363] width 14 height 14
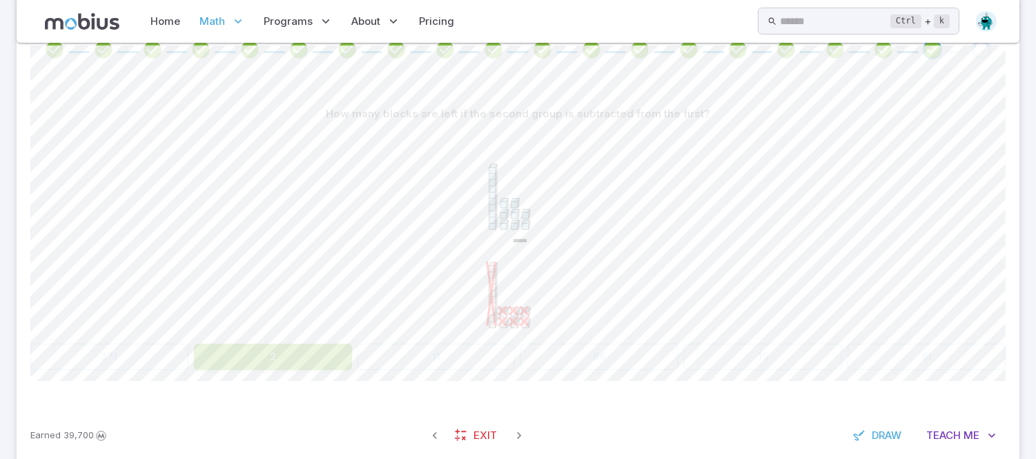
scroll to position [302, 0]
click at [304, 355] on button "2" at bounding box center [273, 359] width 158 height 26
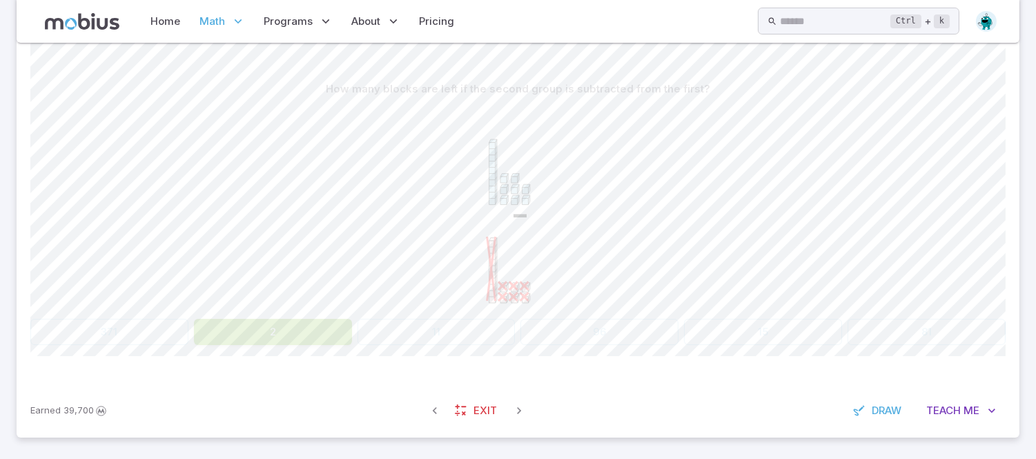
scroll to position [333, 0]
click at [868, 400] on button "Draw" at bounding box center [878, 407] width 66 height 26
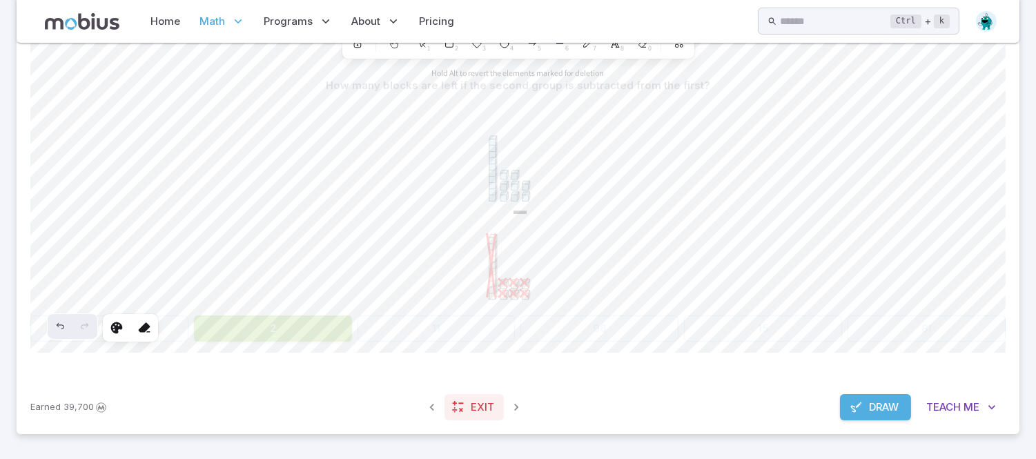
click at [485, 407] on span "Exit" at bounding box center [482, 407] width 23 height 15
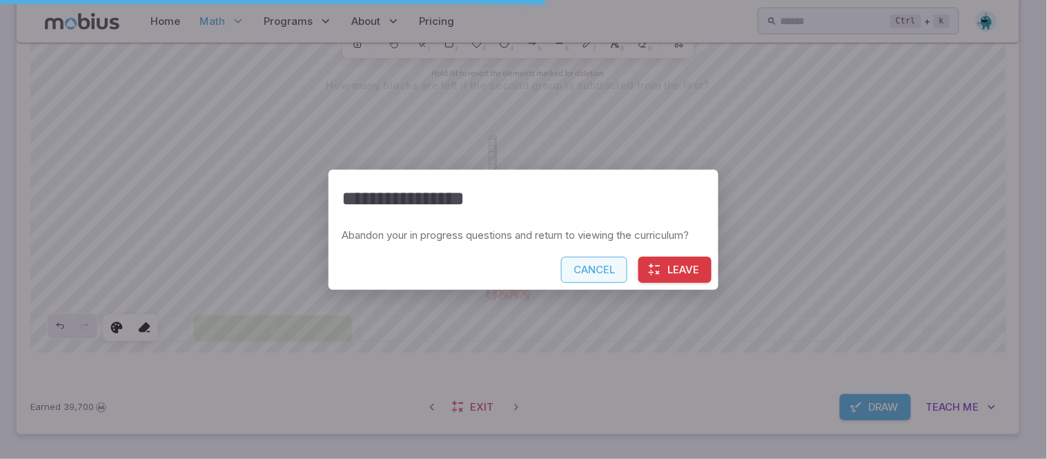
click at [602, 266] on button "Cancel" at bounding box center [594, 270] width 66 height 26
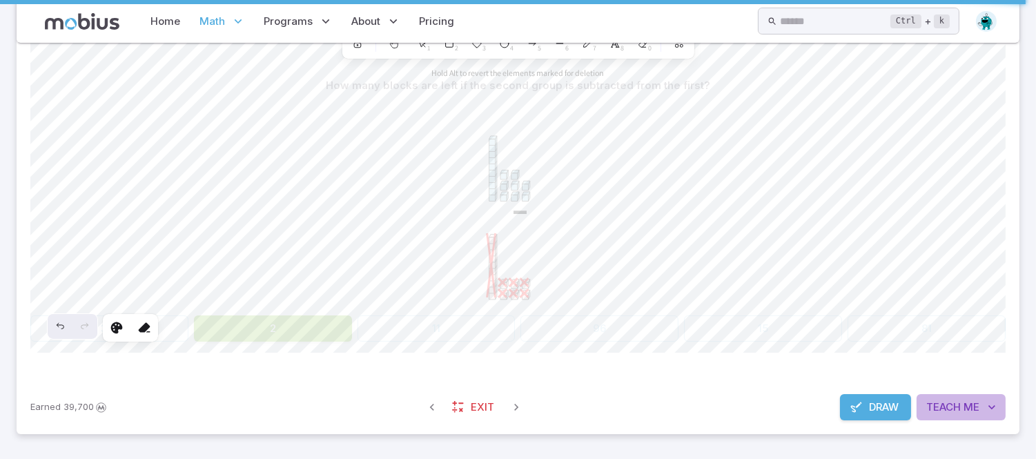
click at [985, 411] on icon "button" at bounding box center [992, 407] width 14 height 14
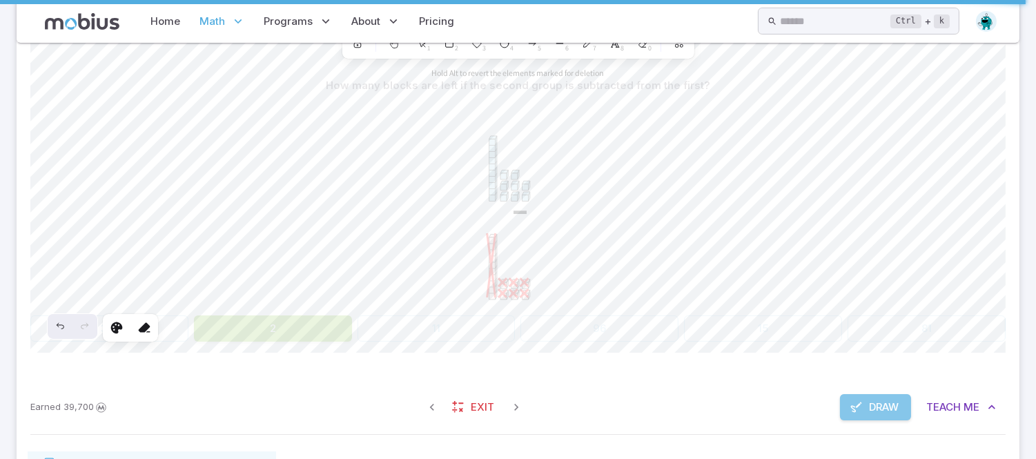
click at [879, 402] on span "Draw" at bounding box center [884, 407] width 30 height 15
click at [284, 319] on button "2" at bounding box center [273, 328] width 158 height 26
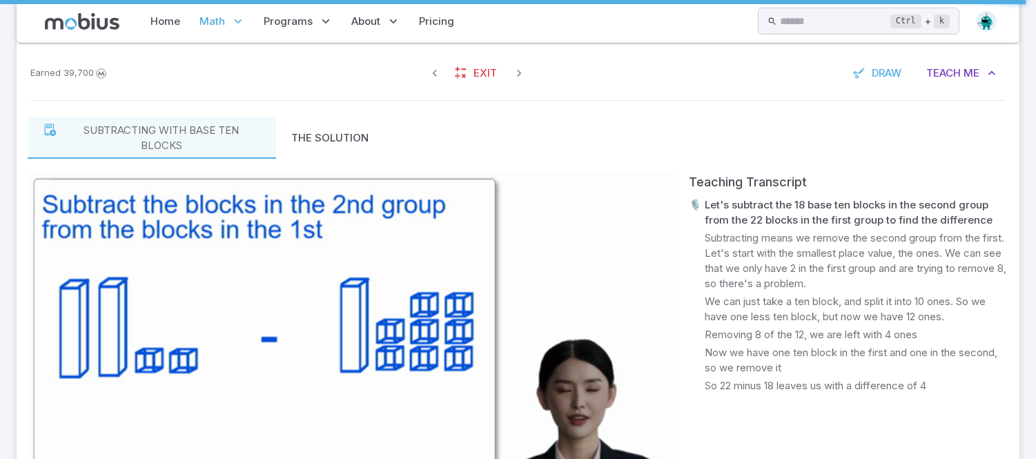
scroll to position [856, 0]
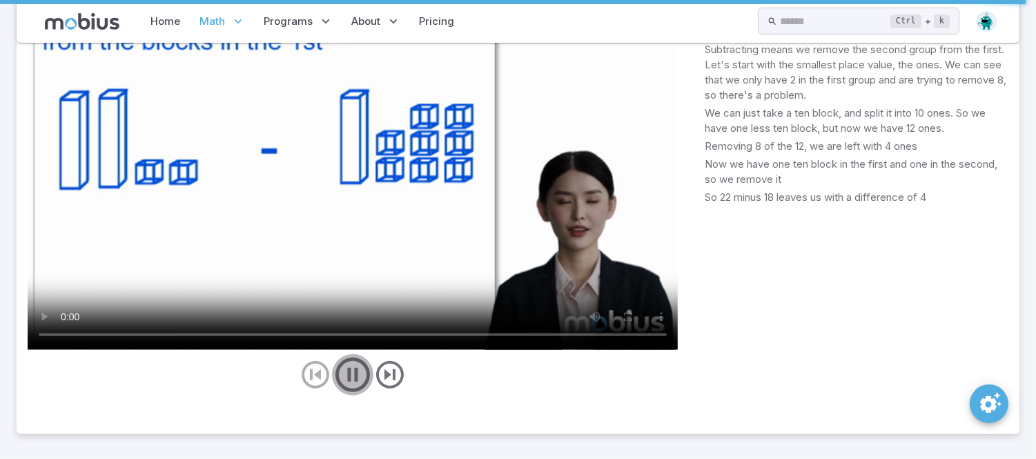
click at [362, 376] on icon "play/pause/restart" at bounding box center [352, 374] width 41 height 41
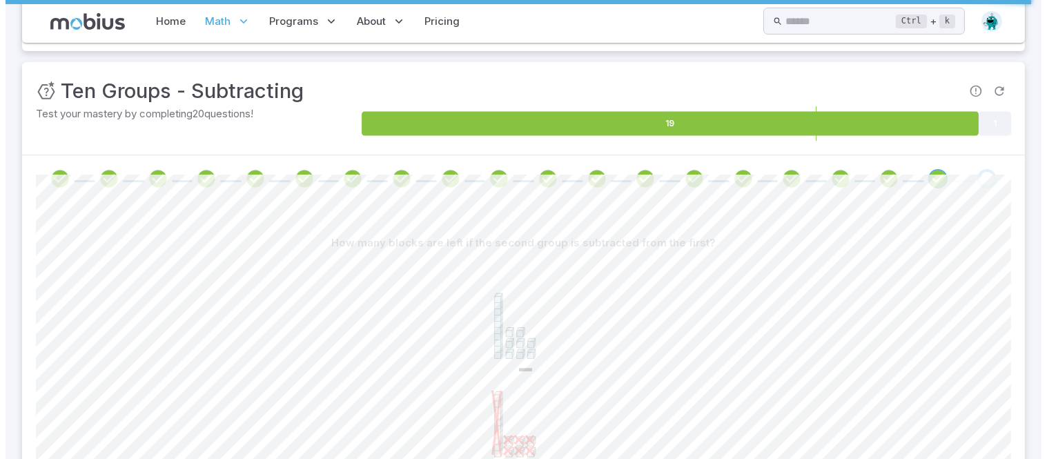
scroll to position [355, 0]
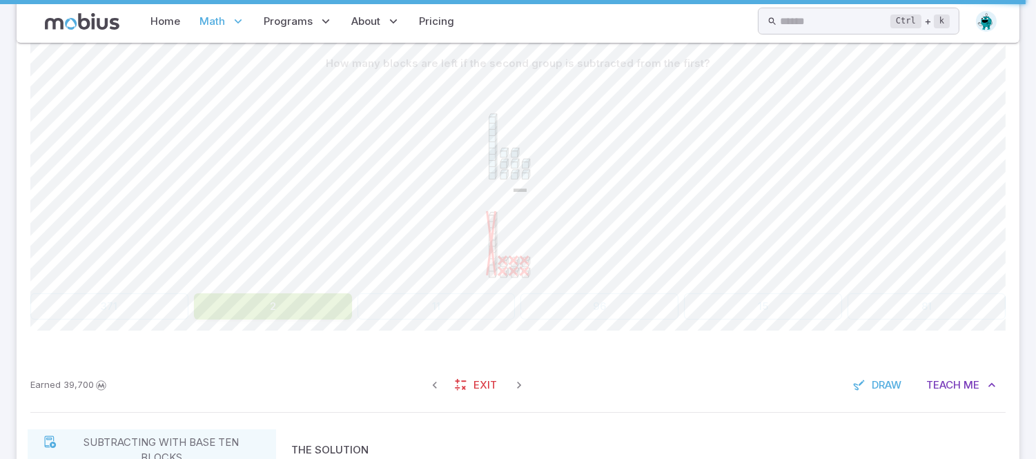
click at [273, 312] on button "2" at bounding box center [273, 306] width 158 height 26
click at [282, 299] on button "2" at bounding box center [273, 306] width 158 height 26
drag, startPoint x: 282, startPoint y: 299, endPoint x: 431, endPoint y: 367, distance: 164.3
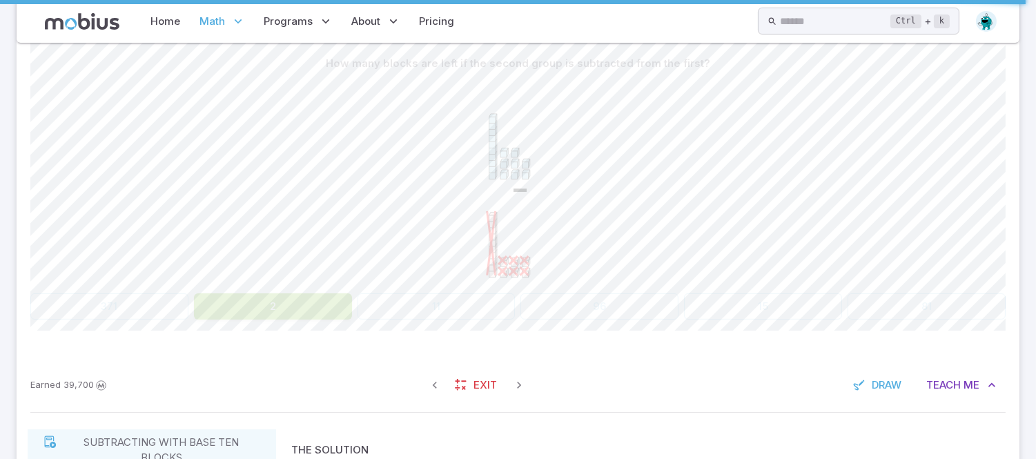
click at [431, 367] on div "Unit Mastery : Ten Groups - Subtracting Test your mastery by completing 20 ques…" at bounding box center [518, 409] width 1003 height 1052
click at [476, 385] on span "Exit" at bounding box center [484, 384] width 23 height 15
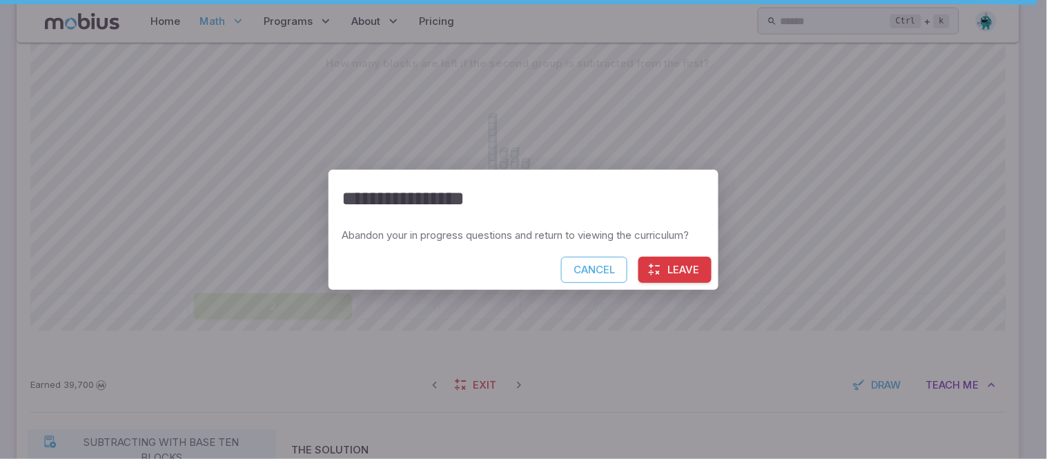
click at [669, 266] on button "Leave" at bounding box center [674, 270] width 73 height 26
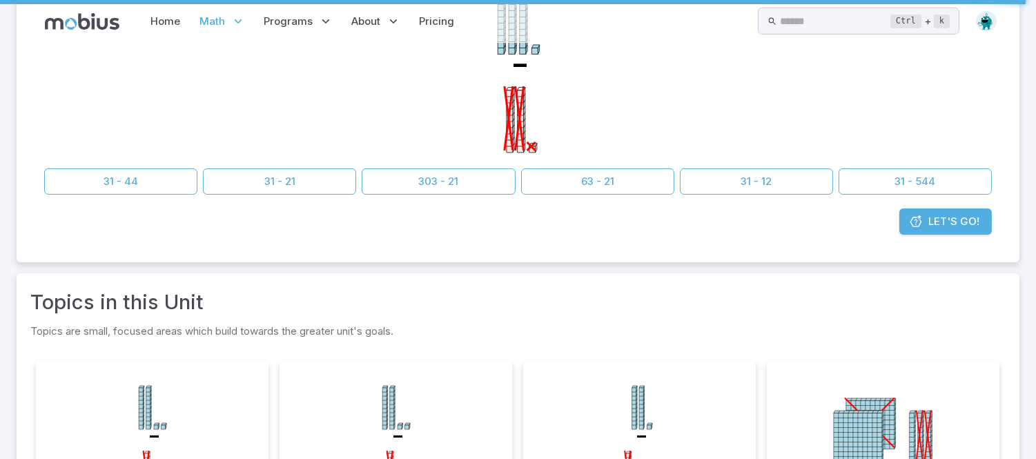
scroll to position [0, 0]
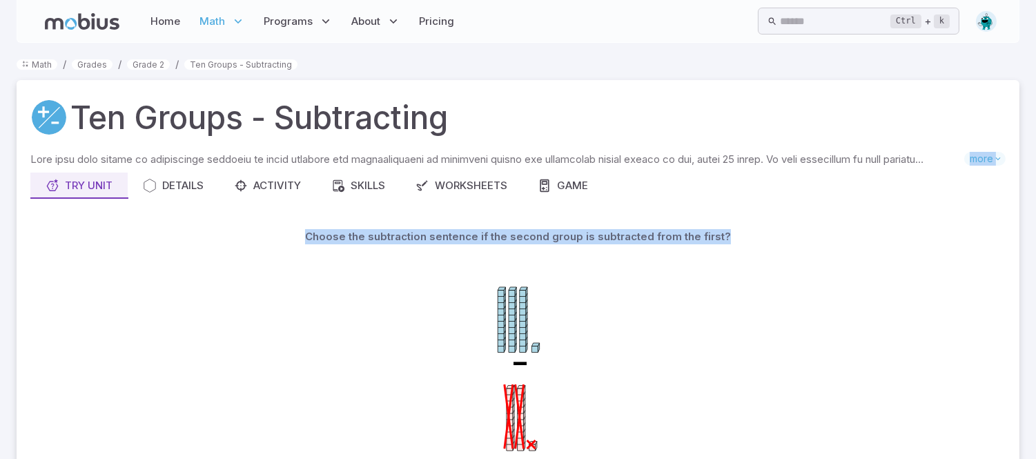
drag, startPoint x: 1033, startPoint y: 150, endPoint x: 1020, endPoint y: 249, distance: 99.5
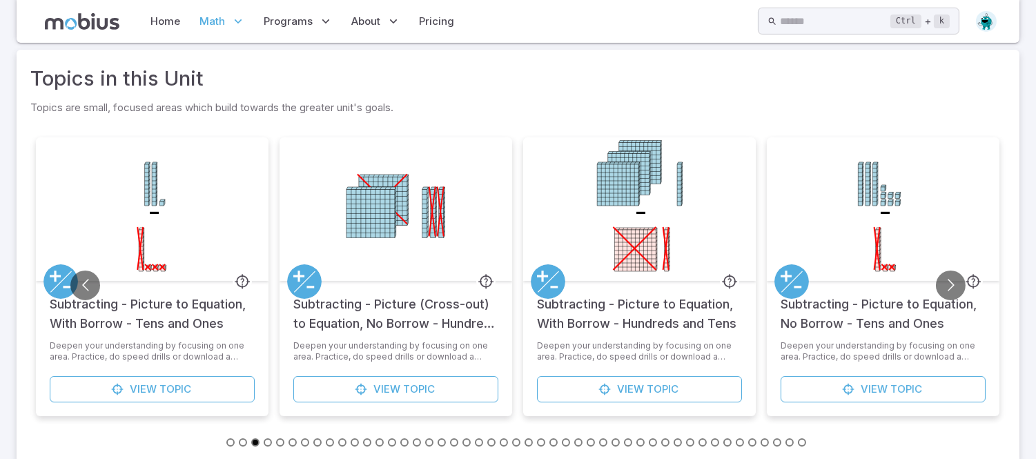
scroll to position [540, 0]
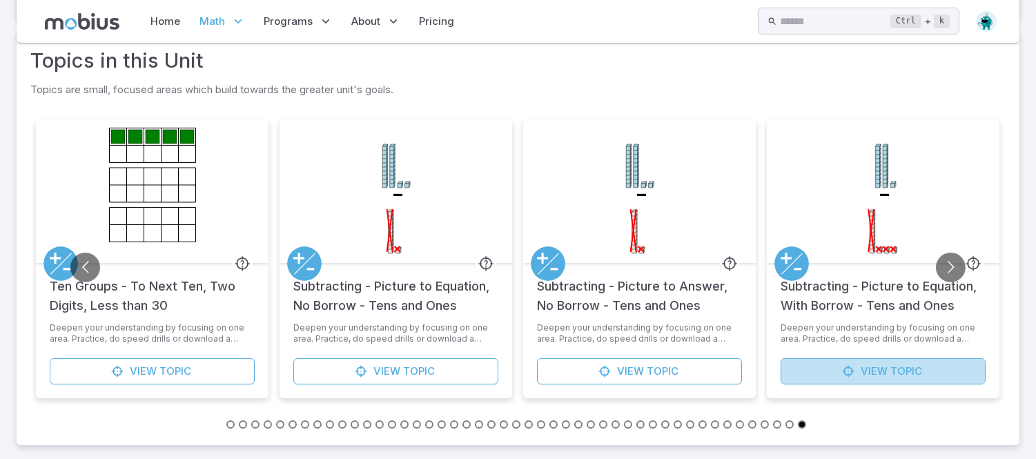
click at [815, 370] on link "View Topic" at bounding box center [882, 371] width 205 height 26
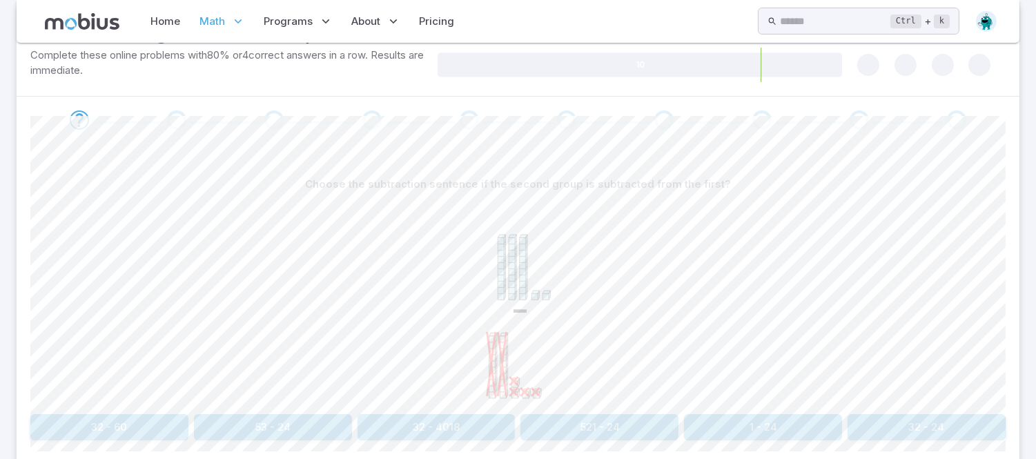
scroll to position [363, 0]
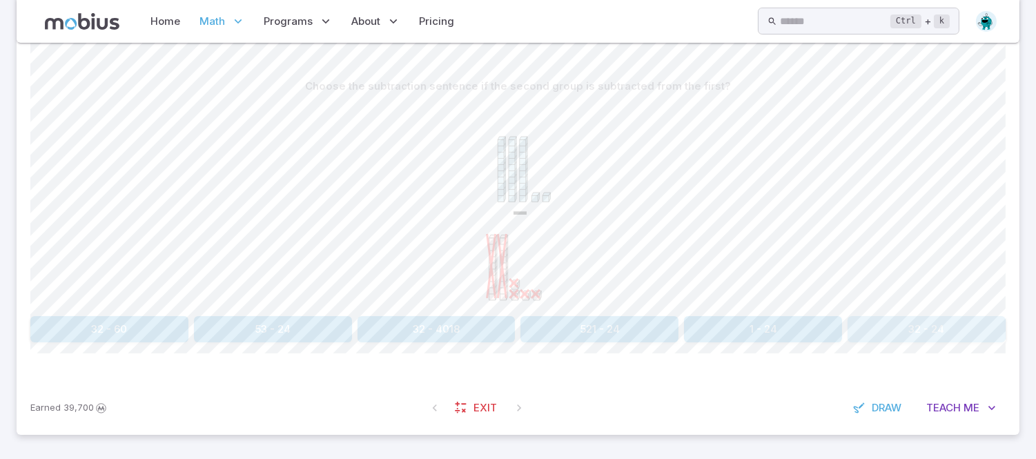
click at [973, 322] on button "32 - 24" at bounding box center [926, 329] width 158 height 26
